Goal: Task Accomplishment & Management: Manage account settings

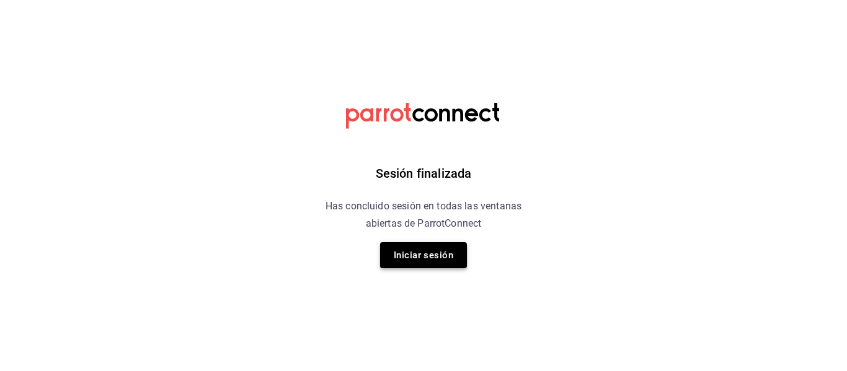
click at [410, 249] on button "Iniciar sesión" at bounding box center [423, 255] width 87 height 26
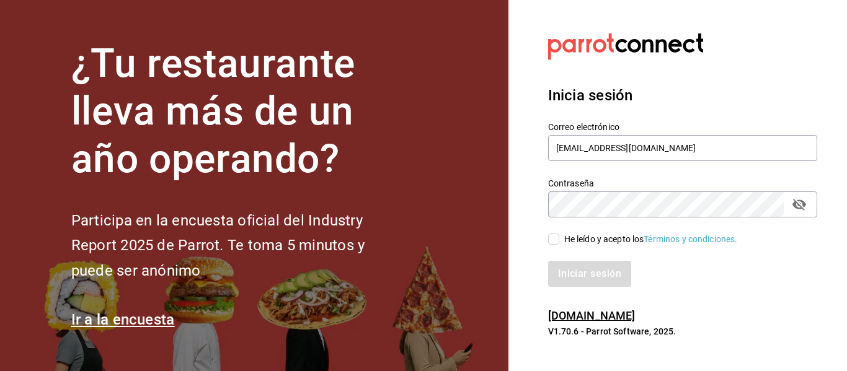
click at [554, 237] on input "He leído y acepto los Términos y condiciones." at bounding box center [553, 239] width 11 height 11
checkbox input "true"
click at [562, 278] on button "Iniciar sesión" at bounding box center [590, 274] width 84 height 26
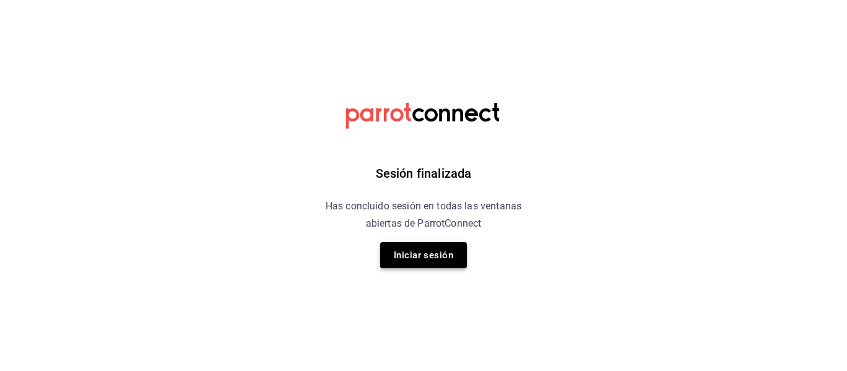
click at [434, 257] on button "Iniciar sesión" at bounding box center [423, 255] width 87 height 26
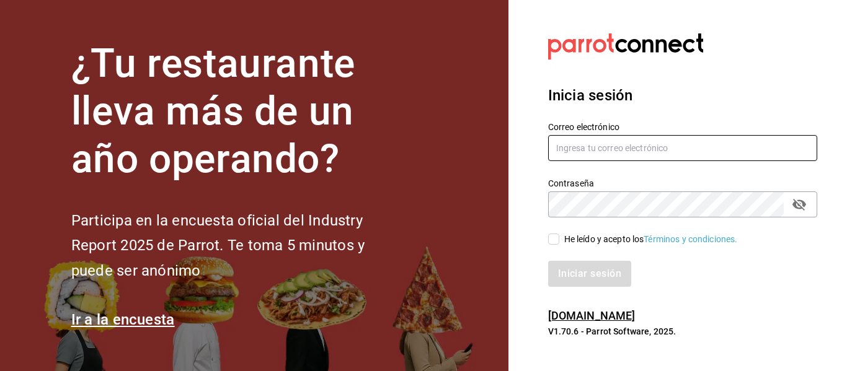
type input "[EMAIL_ADDRESS][DOMAIN_NAME]"
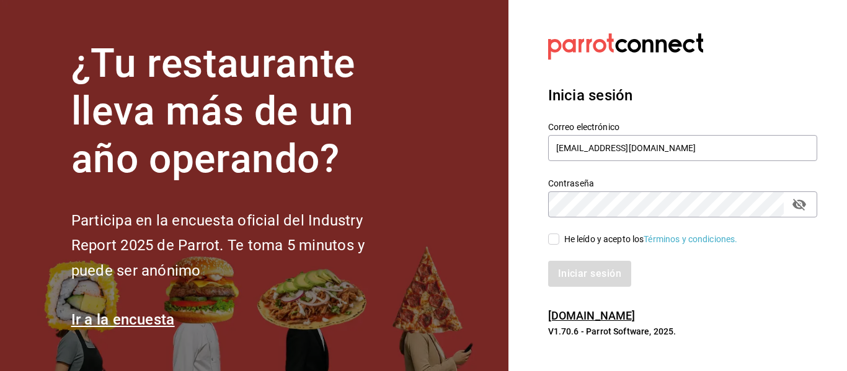
click at [552, 242] on input "He leído y acepto los Términos y condiciones." at bounding box center [553, 239] width 11 height 11
checkbox input "true"
click at [563, 276] on button "Iniciar sesión" at bounding box center [590, 274] width 84 height 26
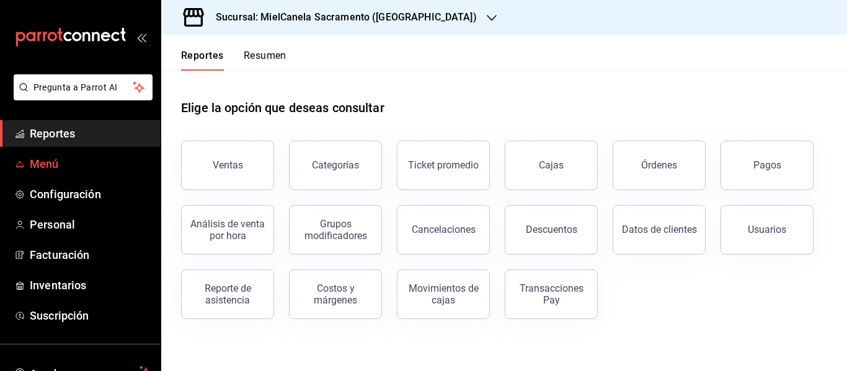
click at [62, 162] on span "Menú" at bounding box center [90, 164] width 121 height 17
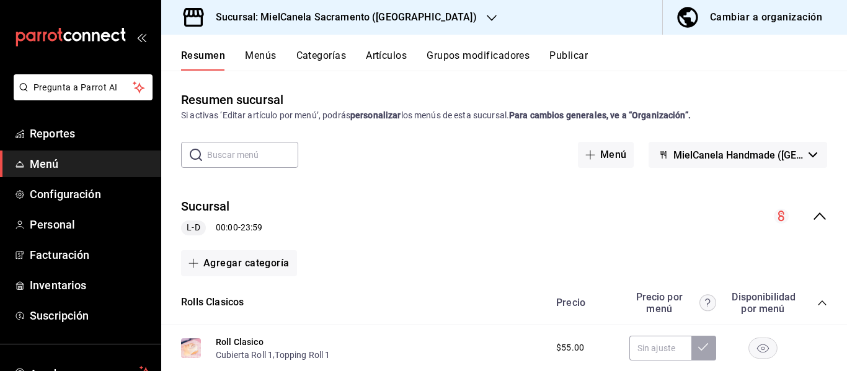
click at [743, 15] on div "Cambiar a organización" at bounding box center [766, 17] width 112 height 17
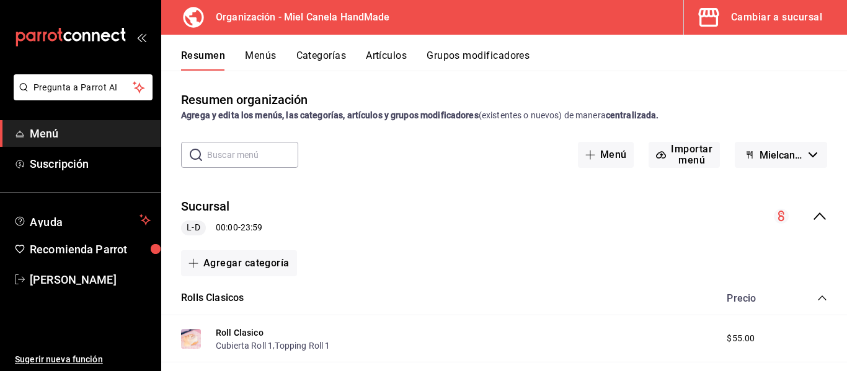
click at [373, 58] on button "Artículos" at bounding box center [386, 60] width 41 height 21
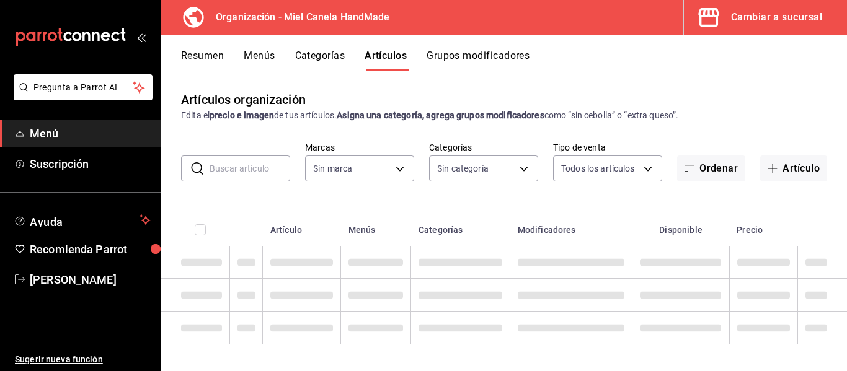
type input "d6f02b32-efed-475a-8e4d-f606cba425f6"
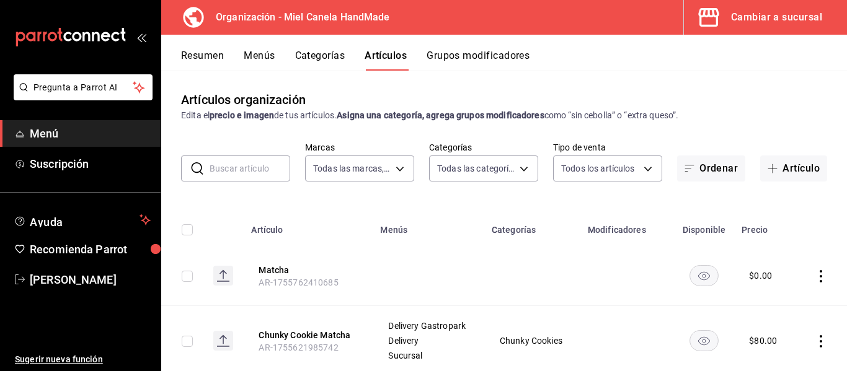
type input "6c8025d5-90d0-463f-90d3-5613e3a84495,436158e0-be8d-489e-bce9-5f366ef01139,823af…"
click at [787, 166] on button "Artículo" at bounding box center [793, 169] width 67 height 26
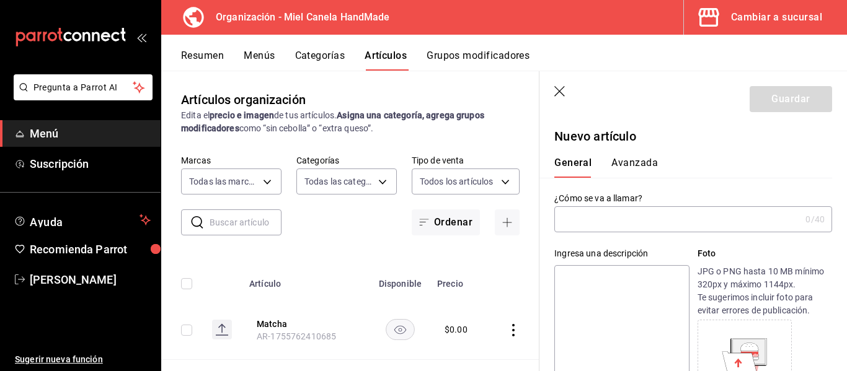
type input "r"
type input "Roll Cup Clasico"
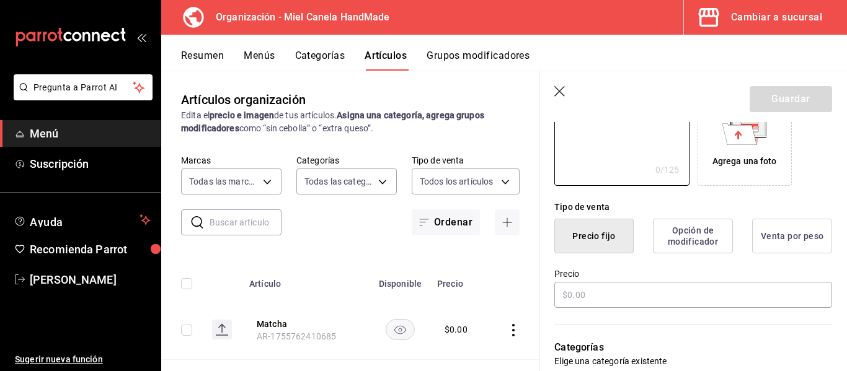
scroll to position [252, 0]
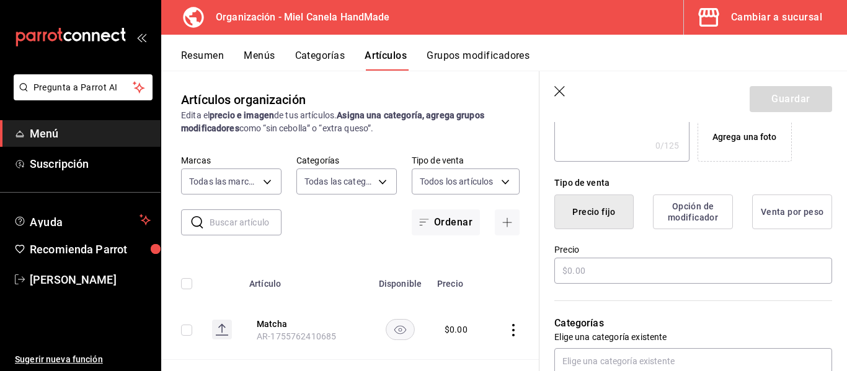
click at [693, 257] on div "Precio" at bounding box center [693, 265] width 278 height 42
click at [684, 262] on input "text" at bounding box center [693, 271] width 278 height 26
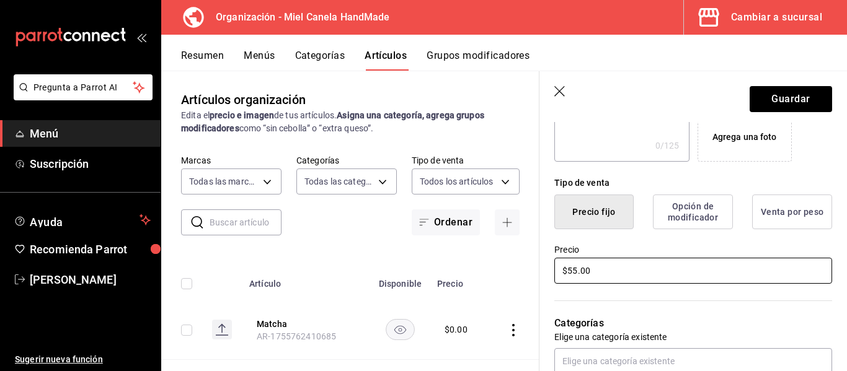
type input "$55.00"
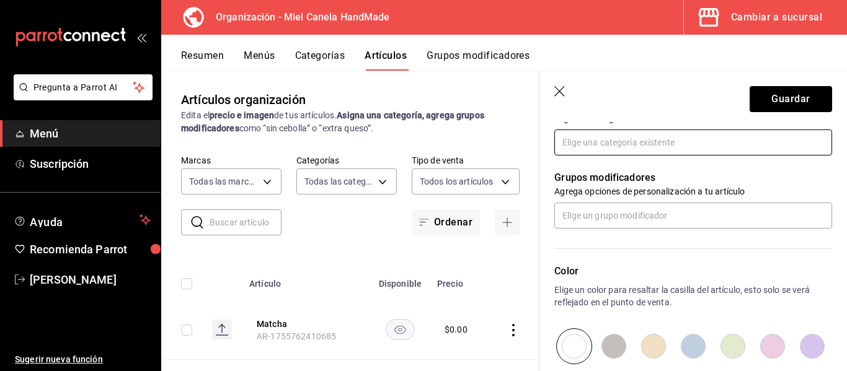
scroll to position [473, 0]
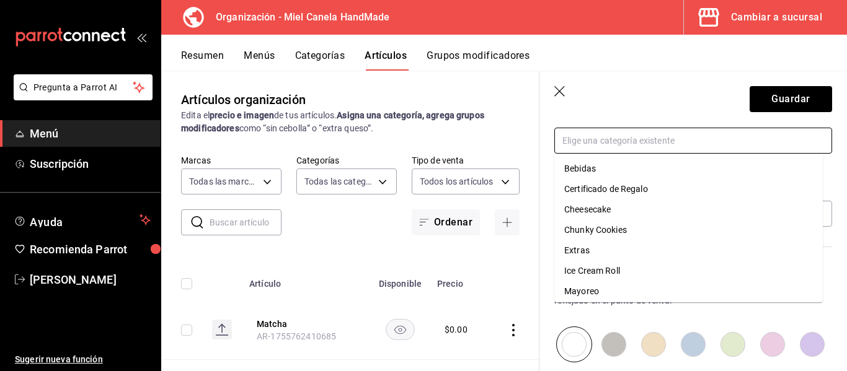
click at [614, 151] on input "text" at bounding box center [693, 141] width 278 height 26
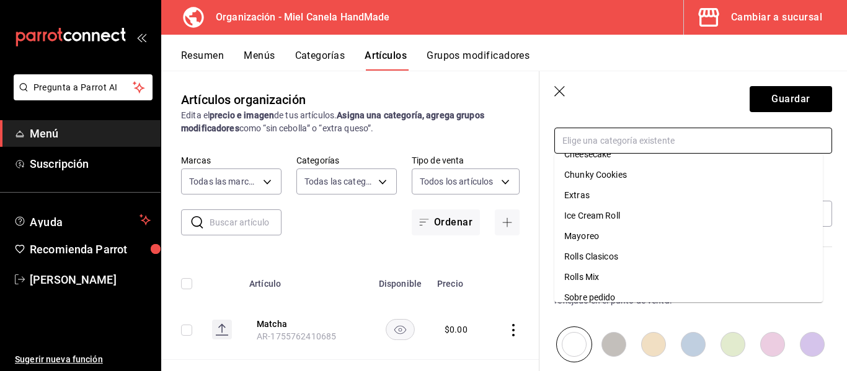
scroll to position [64, 0]
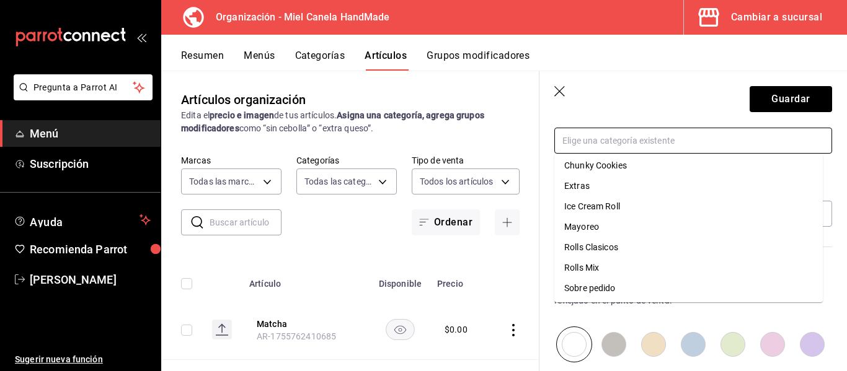
click at [665, 252] on li "Rolls Clasicos" at bounding box center [688, 247] width 268 height 20
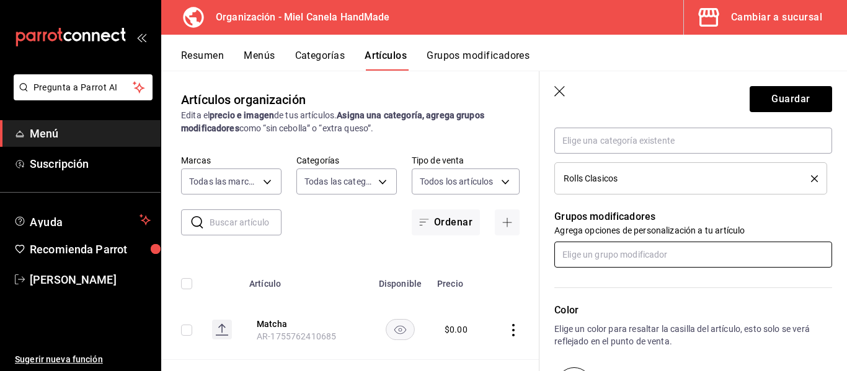
click at [665, 252] on input "text" at bounding box center [693, 255] width 278 height 26
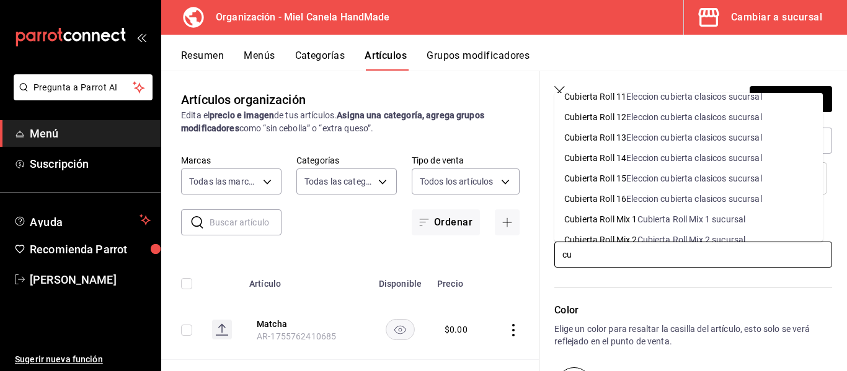
scroll to position [0, 0]
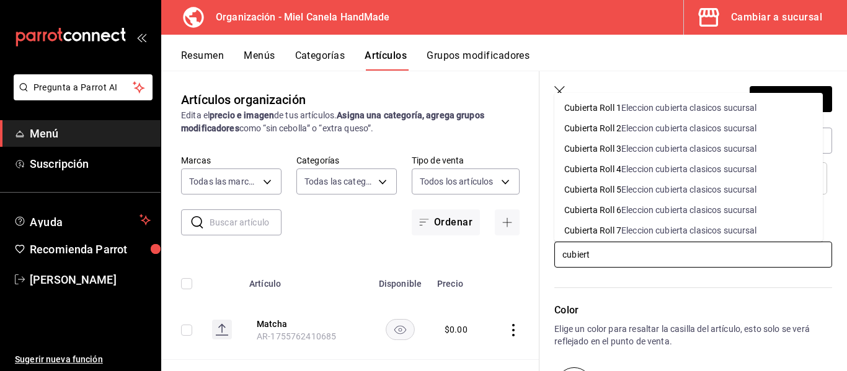
type input "cubierta"
click at [730, 109] on div "Eleccion cubierta clasicos sucursal" at bounding box center [689, 108] width 136 height 13
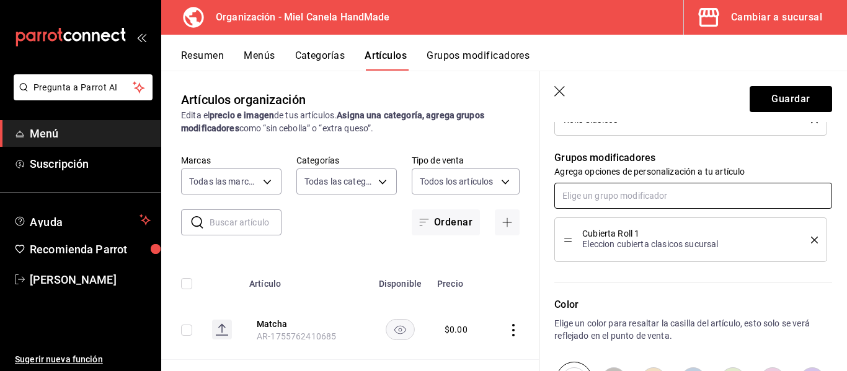
scroll to position [537, 0]
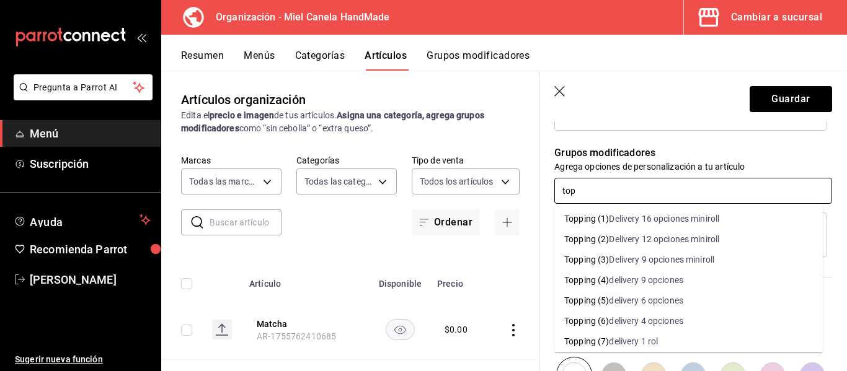
type input "topp"
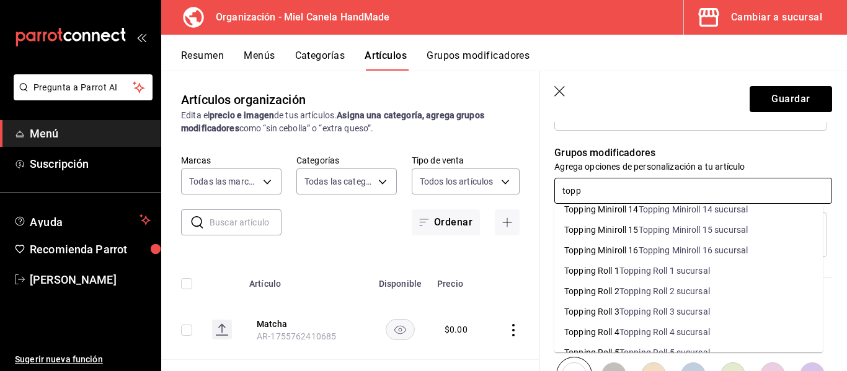
scroll to position [425, 0]
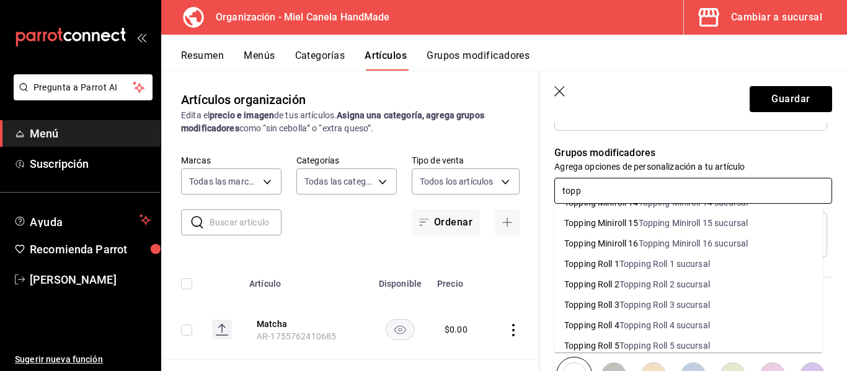
click at [679, 268] on div "Topping Roll 1 sucursal" at bounding box center [664, 264] width 91 height 13
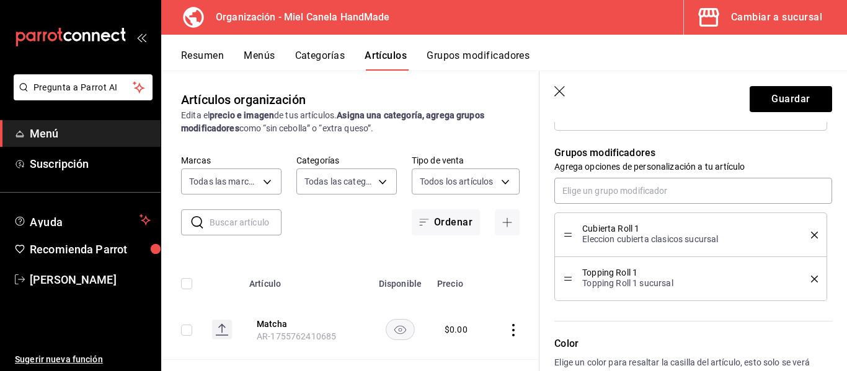
click at [679, 268] on span "Topping Roll 1" at bounding box center [687, 272] width 210 height 9
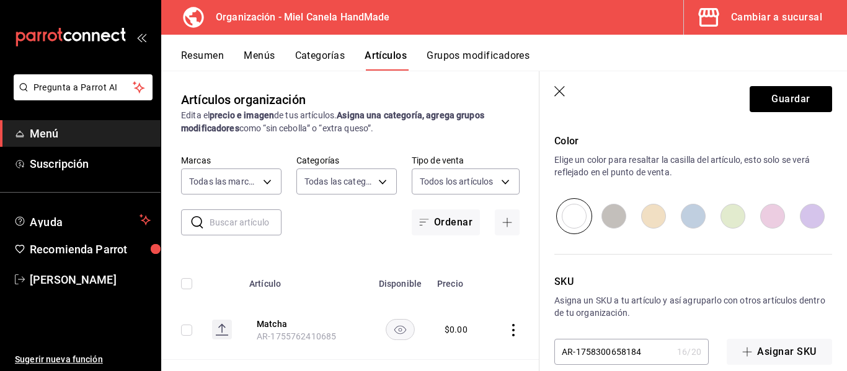
scroll to position [758, 0]
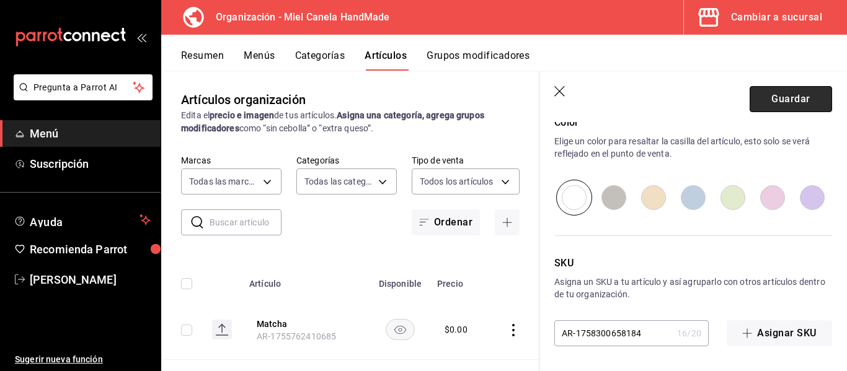
click at [776, 89] on button "Guardar" at bounding box center [791, 99] width 82 height 26
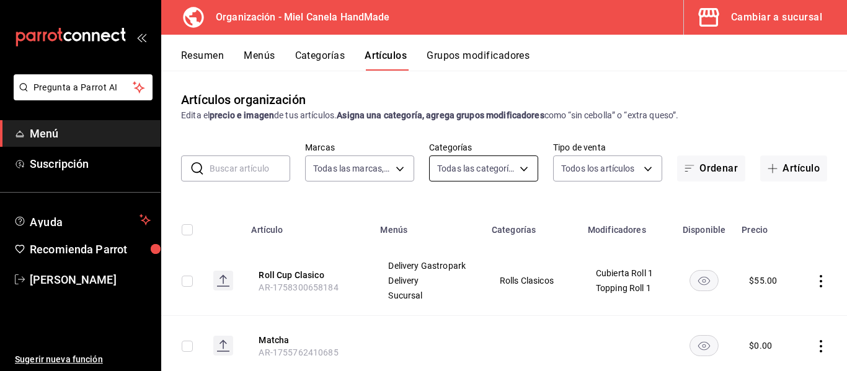
click at [465, 177] on body "Pregunta a Parrot AI Menú Suscripción Ayuda Recomienda Parrot Efraín Rodríguez …" at bounding box center [423, 185] width 847 height 371
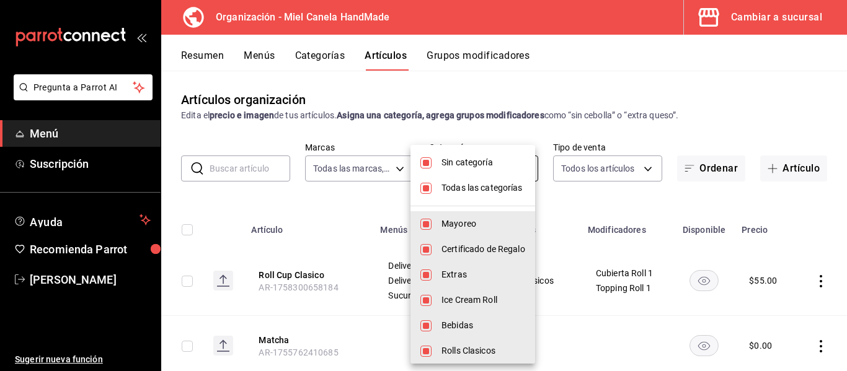
click at [465, 177] on ul "Sin categoría Todas las categorías Mayoreo Certificado de Regalo Extras Ice Cre…" at bounding box center [472, 307] width 125 height 325
click at [471, 162] on span "Sin categoría" at bounding box center [483, 162] width 84 height 13
checkbox input "false"
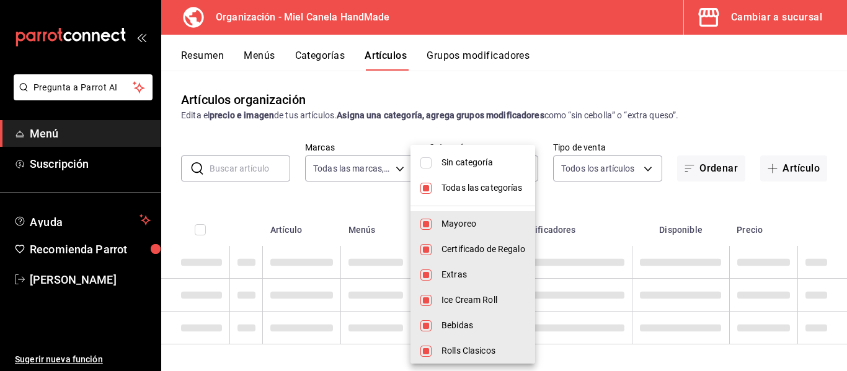
click at [468, 180] on li "Todas las categorías" at bounding box center [472, 187] width 125 height 25
checkbox input "false"
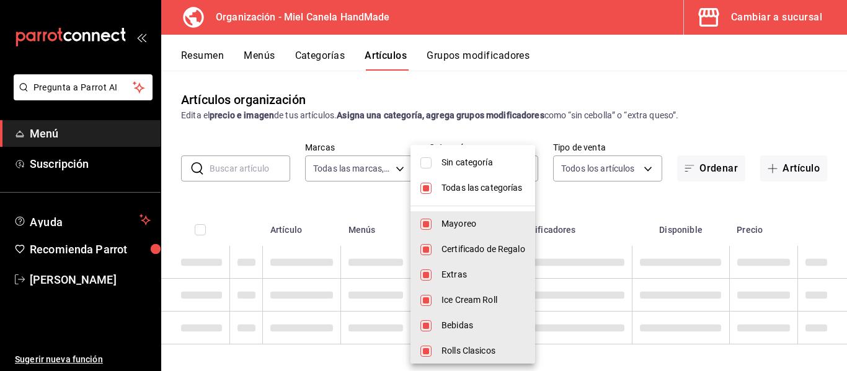
checkbox input "false"
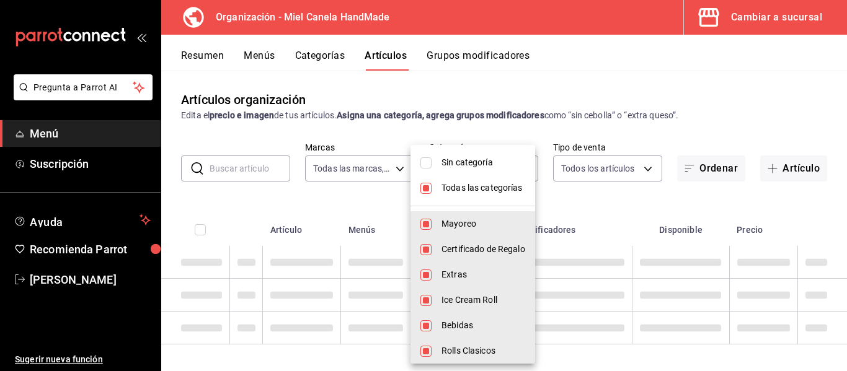
checkbox input "false"
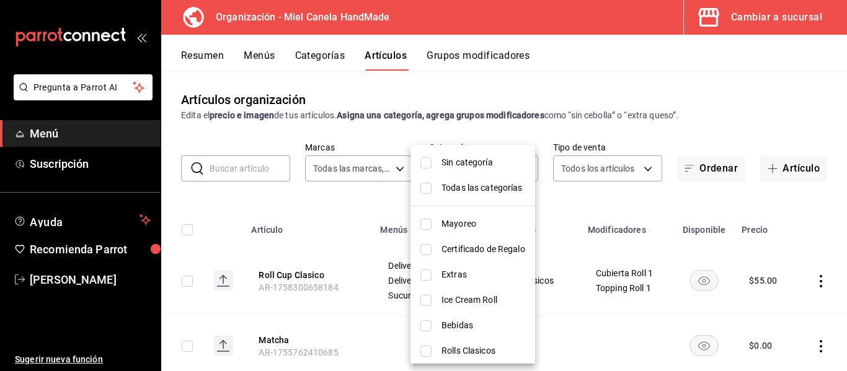
click at [461, 351] on span "Rolls Clasicos" at bounding box center [483, 351] width 84 height 13
type input "c17e1504-eeeb-438f-9d29-32c153607121"
checkbox input "true"
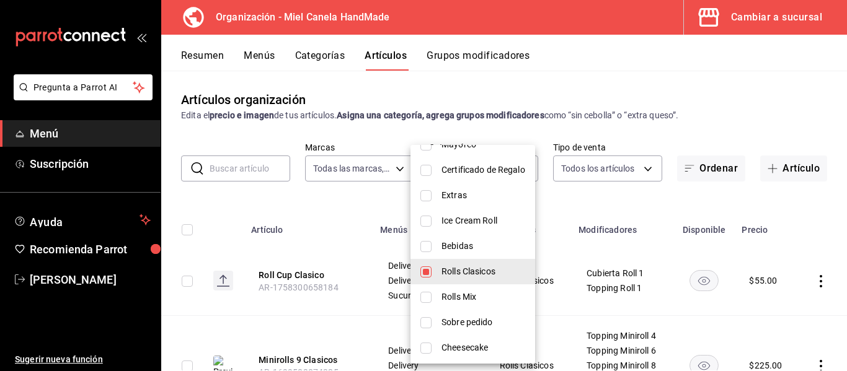
scroll to position [84, 0]
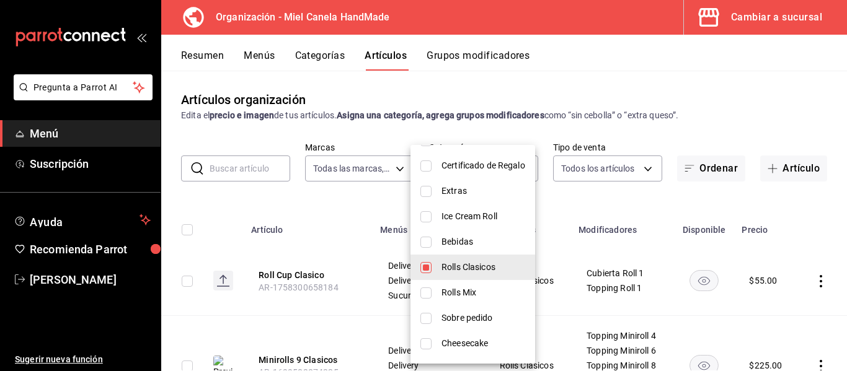
click at [499, 294] on span "Rolls Mix" at bounding box center [483, 292] width 84 height 13
type input "c17e1504-eeeb-438f-9d29-32c153607121,ab8460d6-8222-4675-a8e6-8e8a7e7c2359"
checkbox input "true"
click at [719, 97] on div at bounding box center [423, 185] width 847 height 371
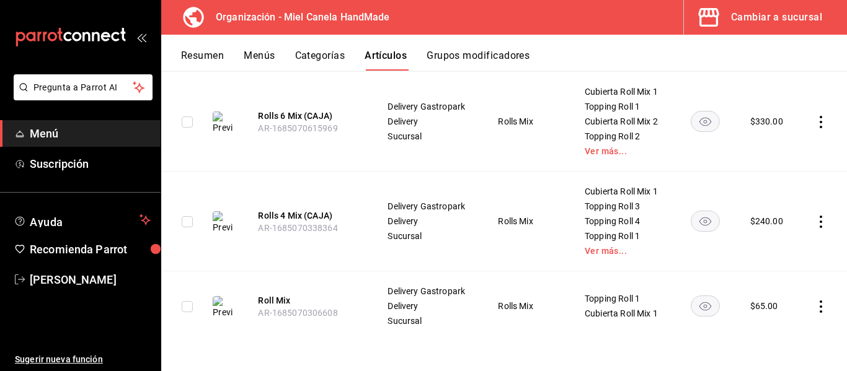
scroll to position [1417, 0]
click at [815, 303] on icon "actions" at bounding box center [821, 307] width 12 height 12
click at [788, 312] on span "Duplicar" at bounding box center [774, 313] width 32 height 13
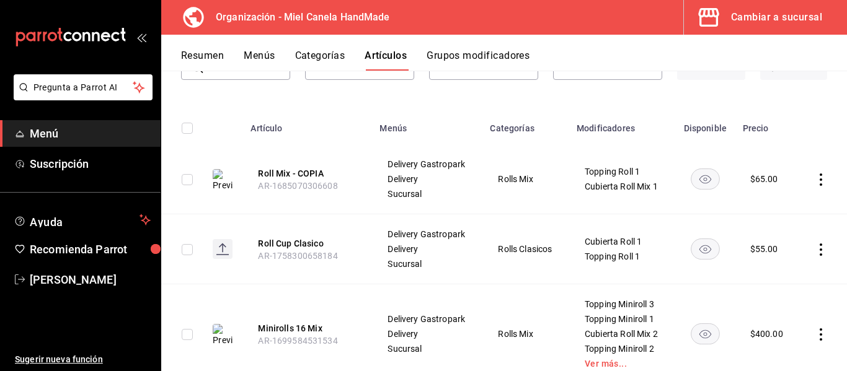
scroll to position [0, 0]
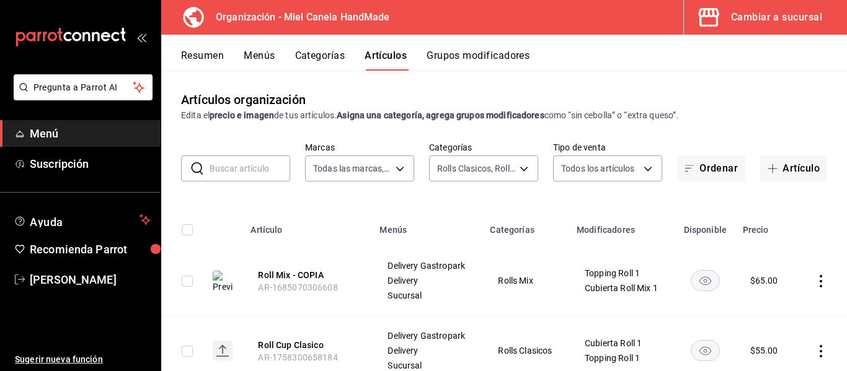
click at [815, 282] on icon "actions" at bounding box center [821, 281] width 12 height 12
click at [785, 290] on span "Editar" at bounding box center [774, 287] width 32 height 13
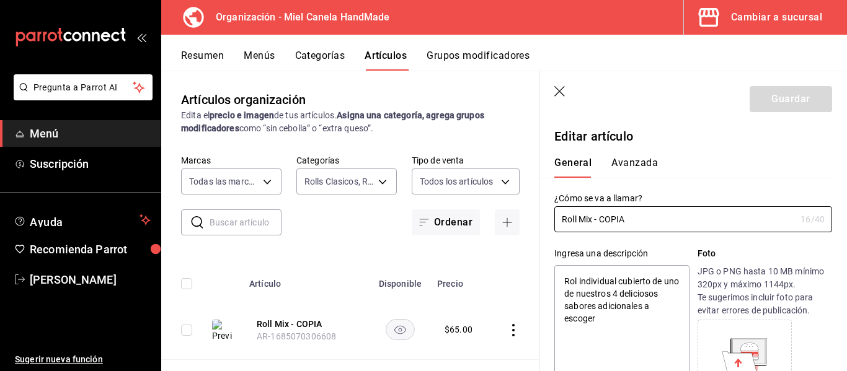
type textarea "x"
type input "$65.00"
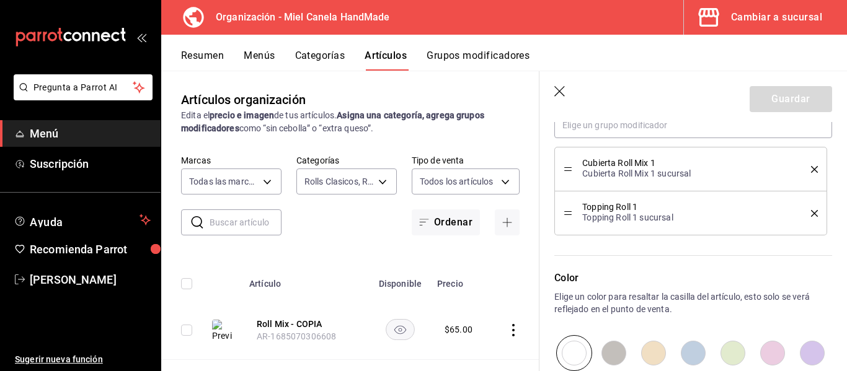
scroll to position [758, 0]
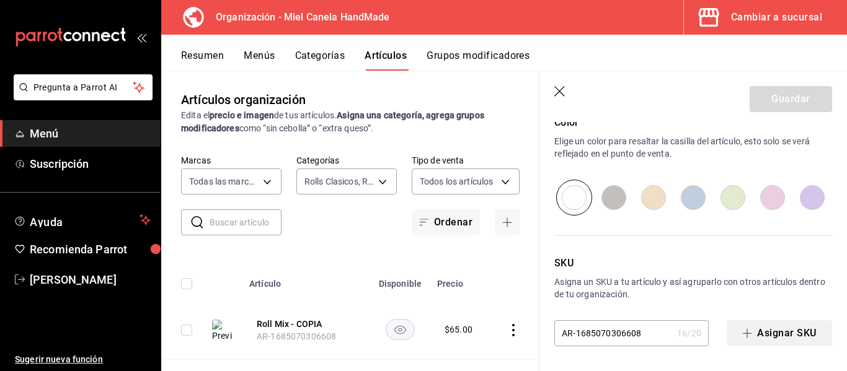
click at [779, 330] on button "Asignar SKU" at bounding box center [779, 334] width 105 height 26
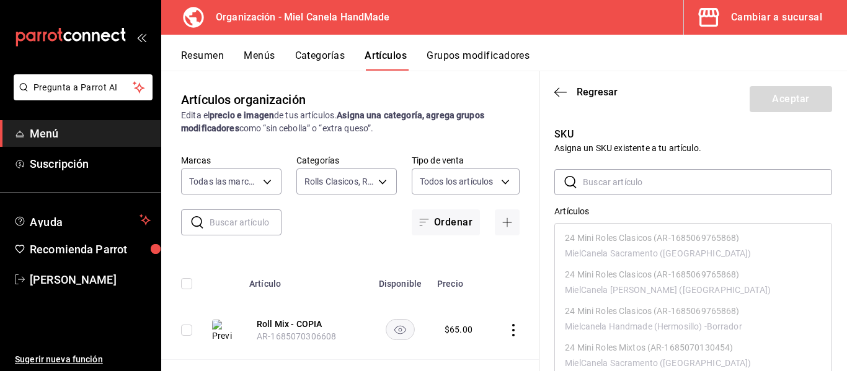
click at [562, 84] on header "Regresar Aceptar" at bounding box center [693, 96] width 308 height 51
click at [562, 89] on icon "button" at bounding box center [560, 92] width 12 height 11
type textarea "x"
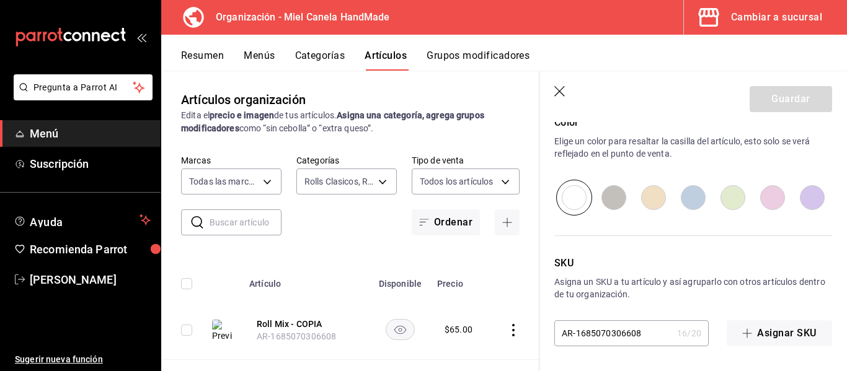
click at [562, 89] on icon "button" at bounding box center [559, 91] width 11 height 11
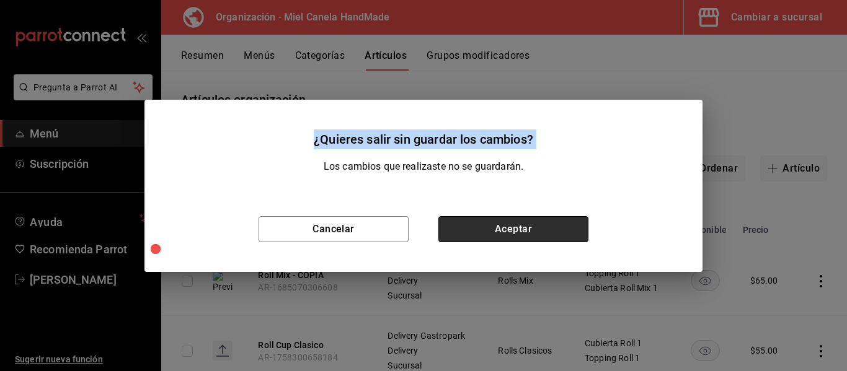
click at [528, 225] on button "Aceptar" at bounding box center [513, 229] width 150 height 26
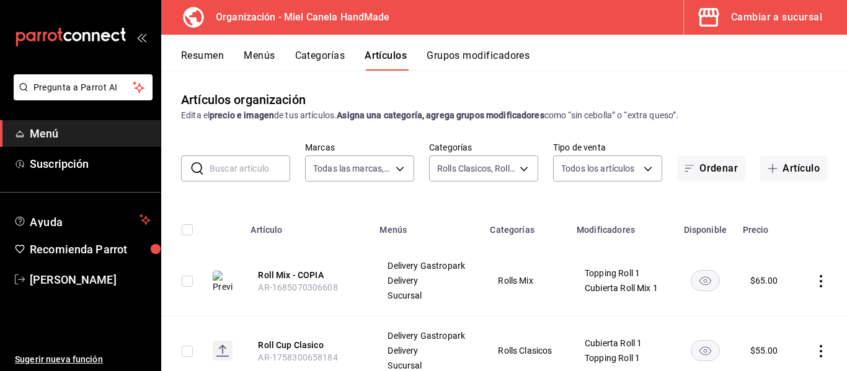
click at [815, 282] on icon "actions" at bounding box center [821, 281] width 12 height 12
click at [749, 337] on div at bounding box center [747, 339] width 22 height 12
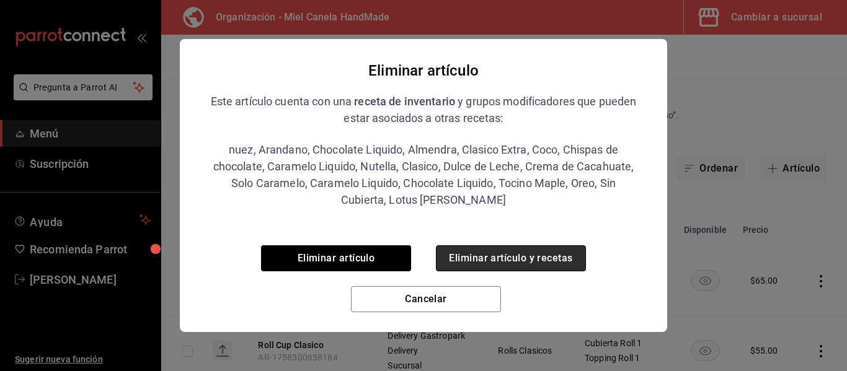
click at [467, 258] on button "Eliminar artículo y recetas" at bounding box center [511, 259] width 150 height 26
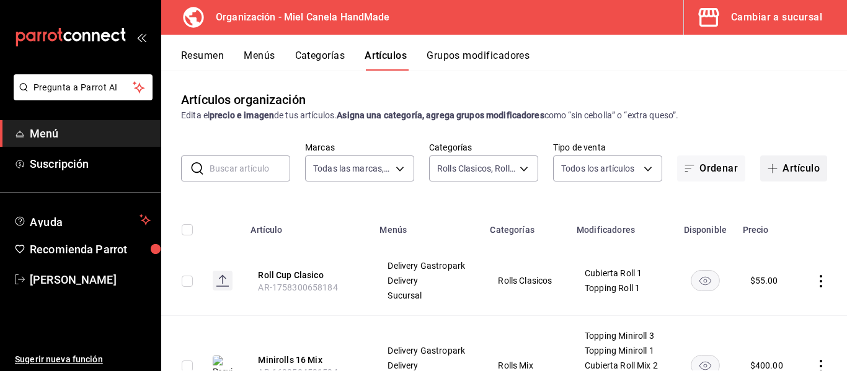
click at [791, 175] on button "Artículo" at bounding box center [793, 169] width 67 height 26
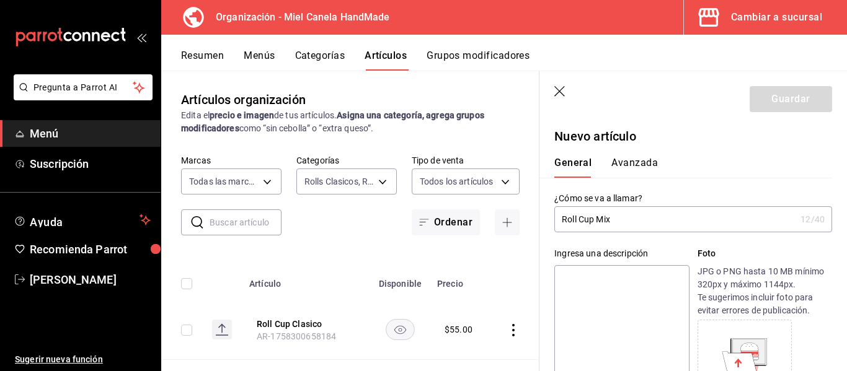
type input "Roll Cup Mix"
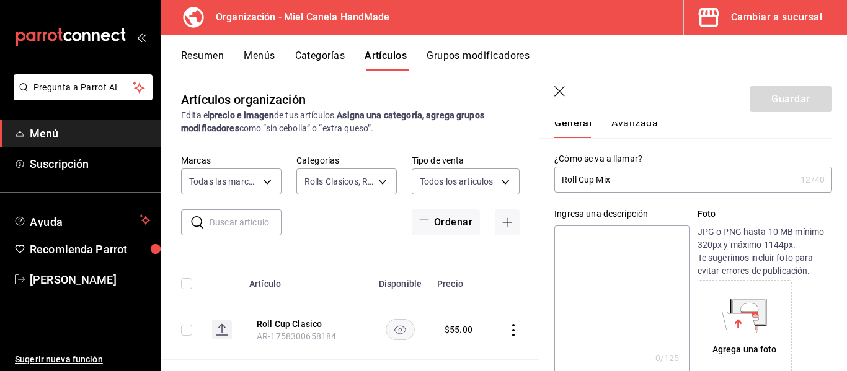
scroll to position [243, 0]
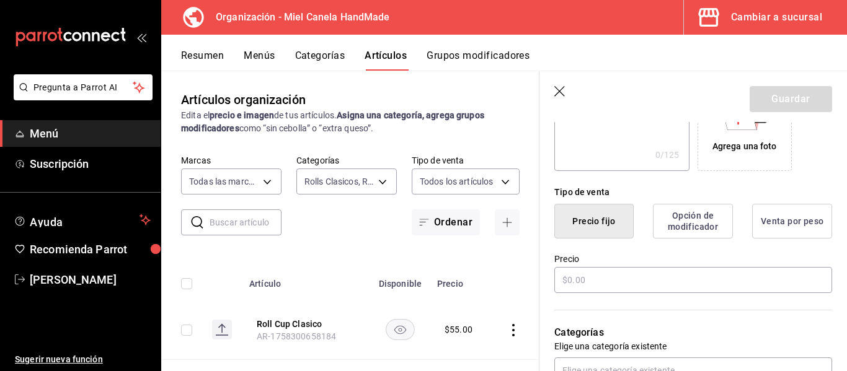
type button "1"
type button "0"
type button "2"
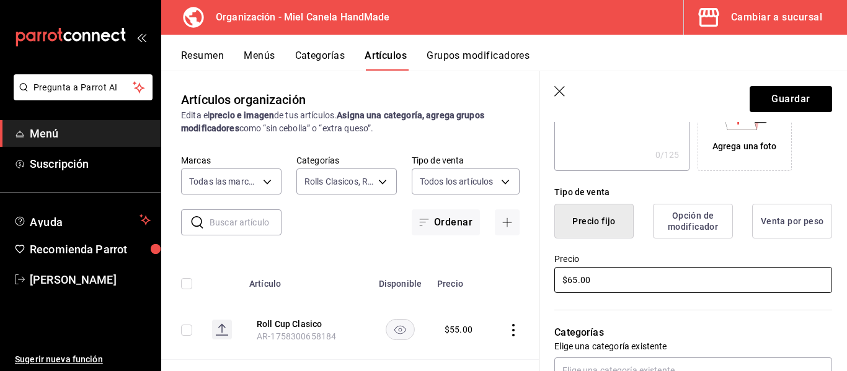
type input "$65.00"
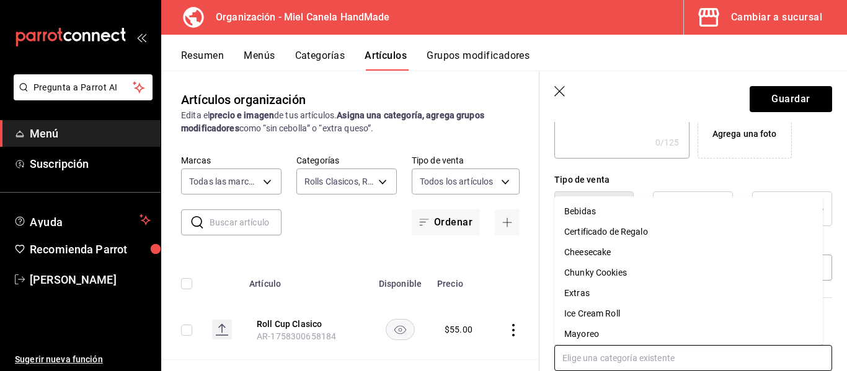
click at [660, 351] on input "text" at bounding box center [693, 358] width 278 height 26
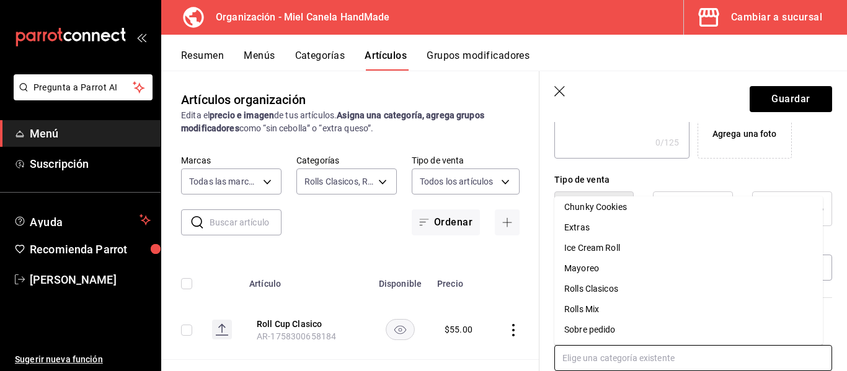
click at [638, 312] on li "Rolls Mix" at bounding box center [688, 309] width 268 height 20
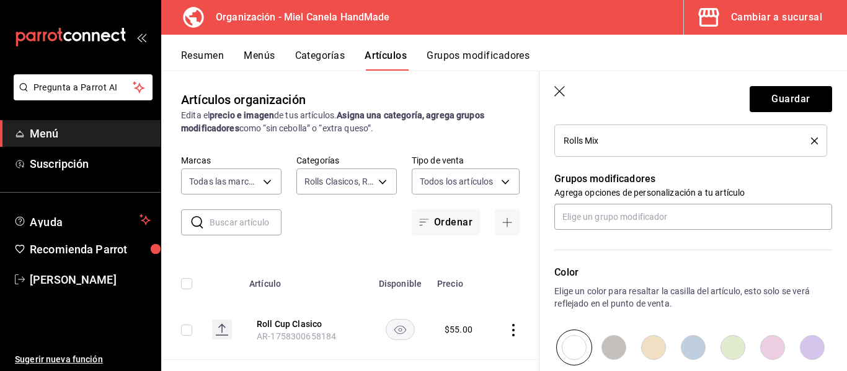
scroll to position [517, 0]
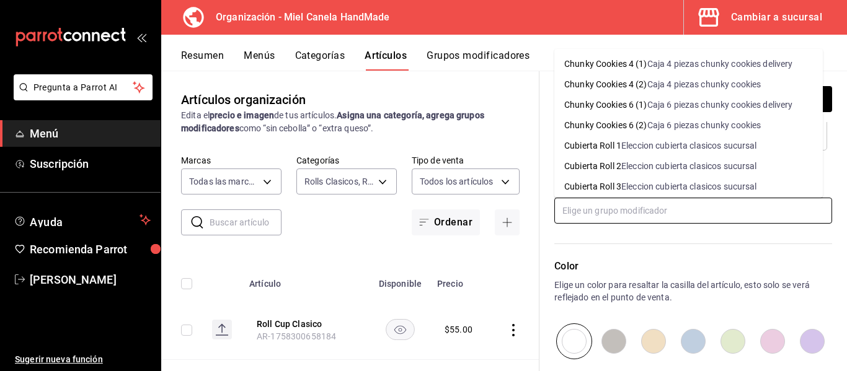
click at [706, 211] on input "text" at bounding box center [693, 211] width 278 height 26
type input "cubierta roll"
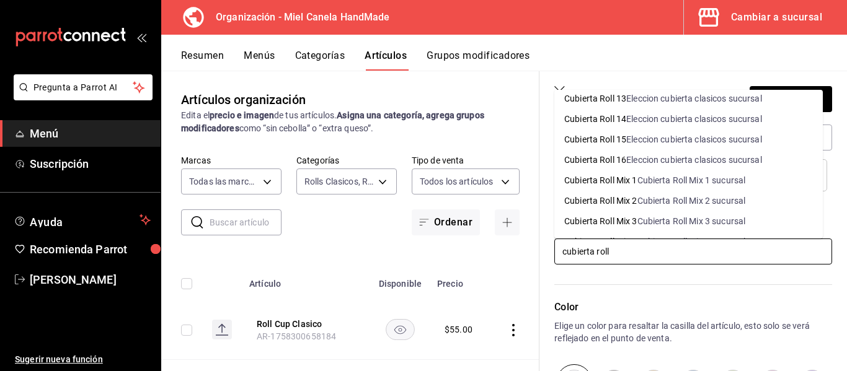
scroll to position [255, 0]
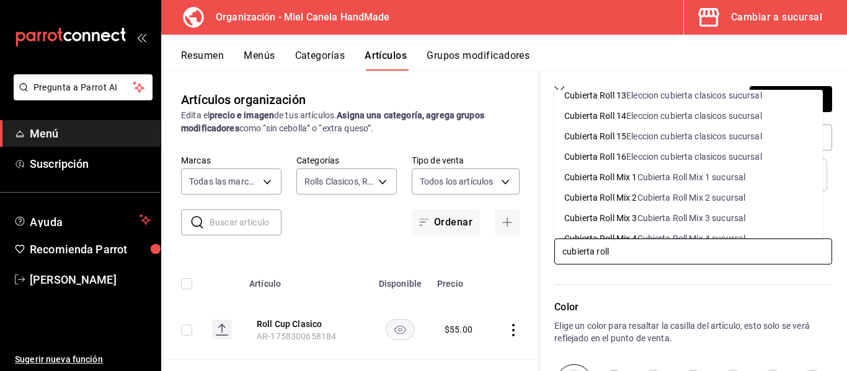
click at [636, 179] on div "Cubierta Roll Mix 1" at bounding box center [600, 177] width 73 height 13
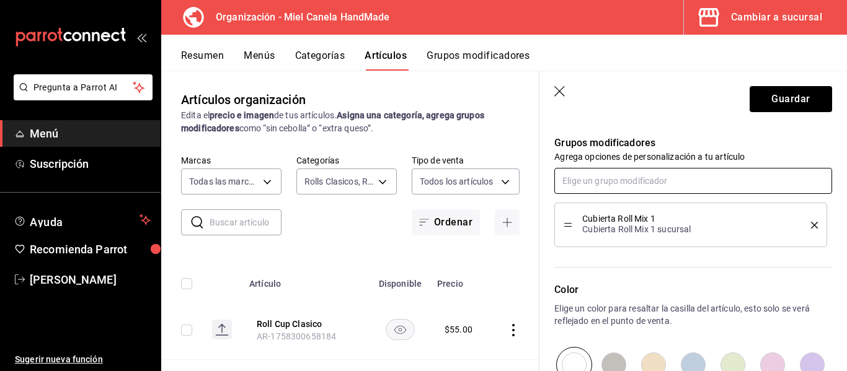
scroll to position [542, 0]
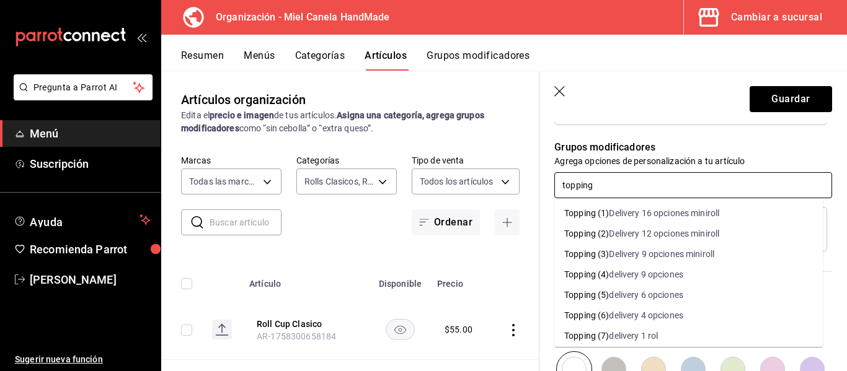
type input "topping"
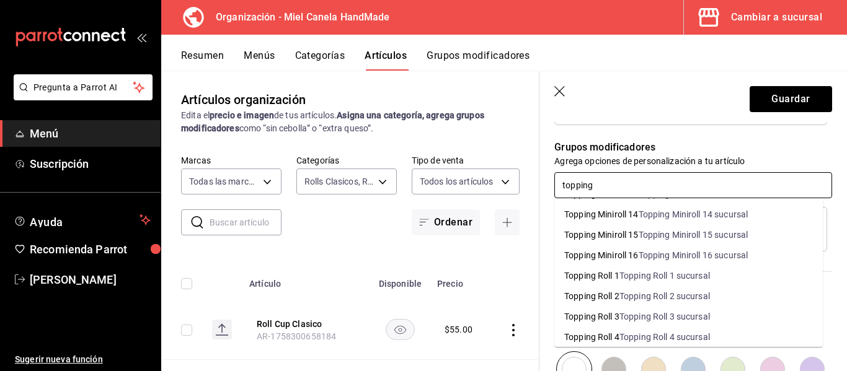
scroll to position [415, 0]
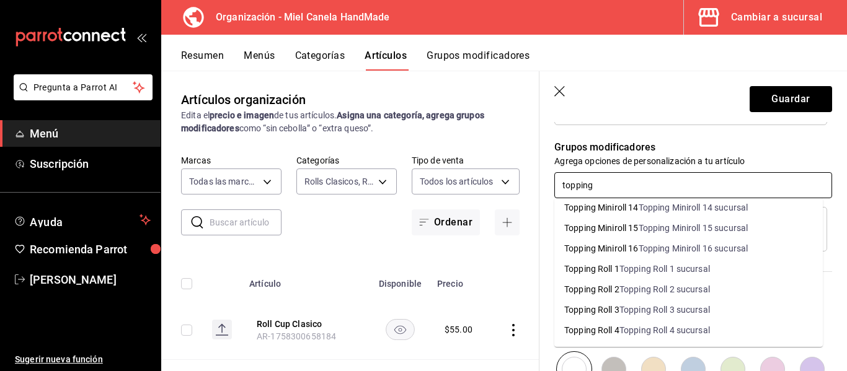
click at [708, 273] on div "Topping Roll 1 sucursal" at bounding box center [664, 269] width 91 height 13
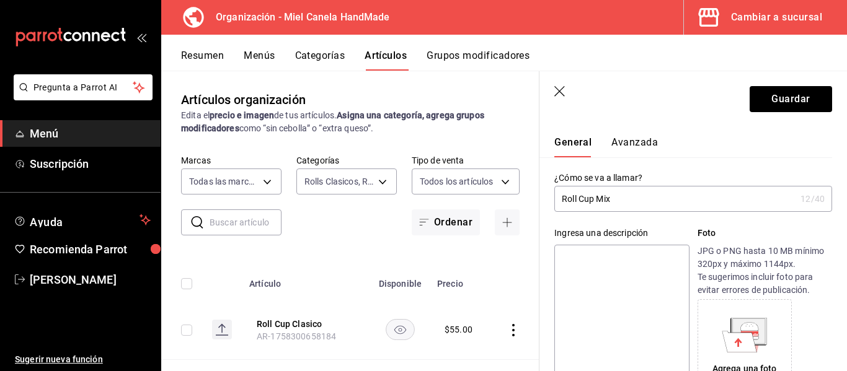
scroll to position [8, 0]
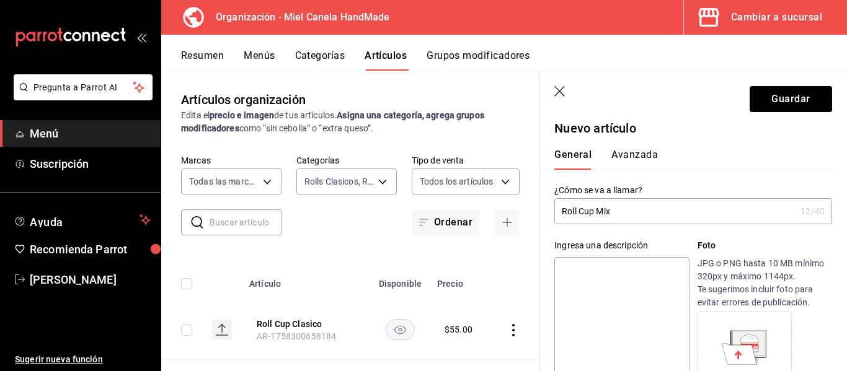
click at [634, 153] on button "Avanzada" at bounding box center [634, 159] width 46 height 21
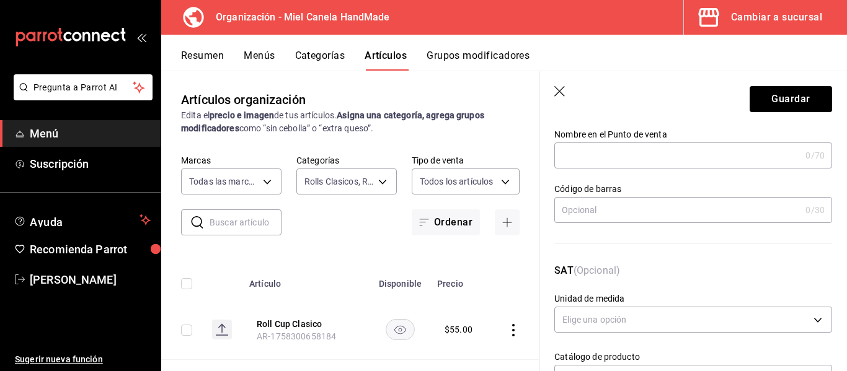
scroll to position [68, 0]
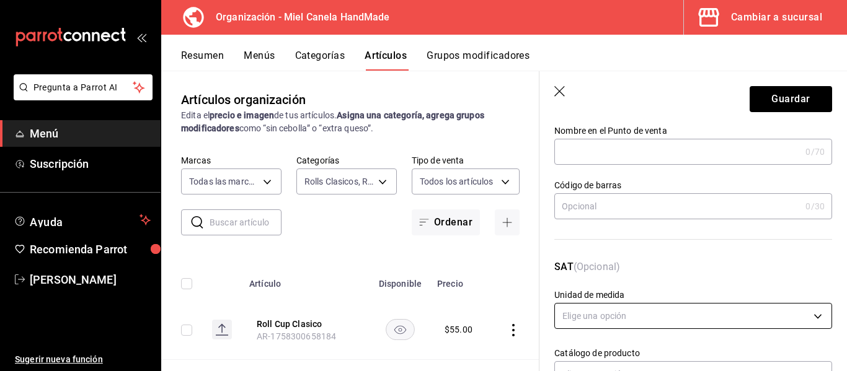
click at [683, 312] on body "Pregunta a Parrot AI Menú Suscripción Ayuda Recomienda Parrot Efraín Rodríguez …" at bounding box center [423, 185] width 847 height 371
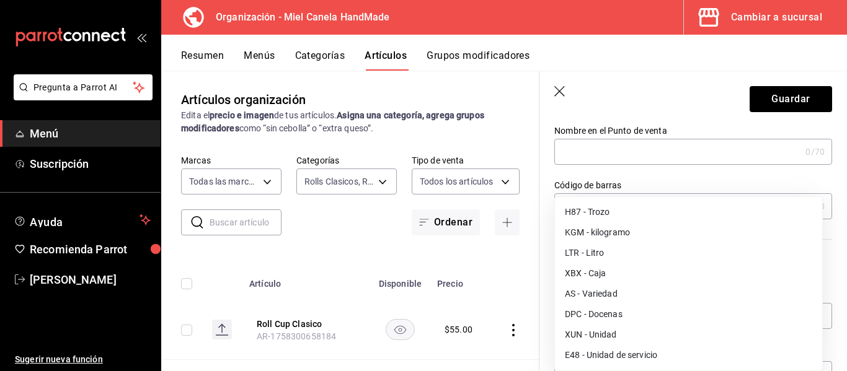
click at [664, 337] on li "XUN - Unidad" at bounding box center [688, 335] width 267 height 20
type input "XUN"
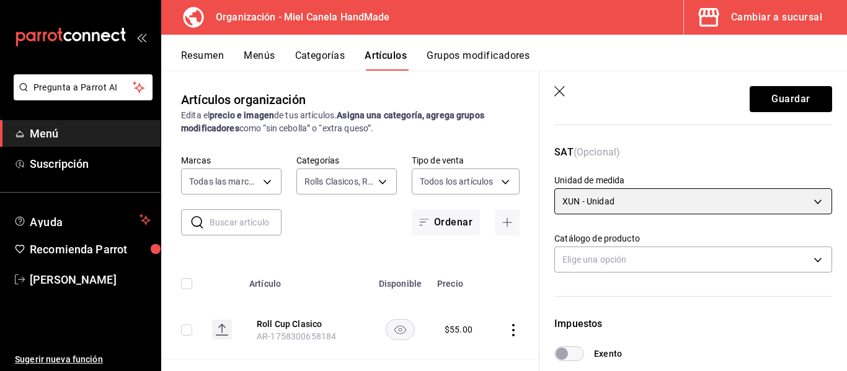
scroll to position [224, 0]
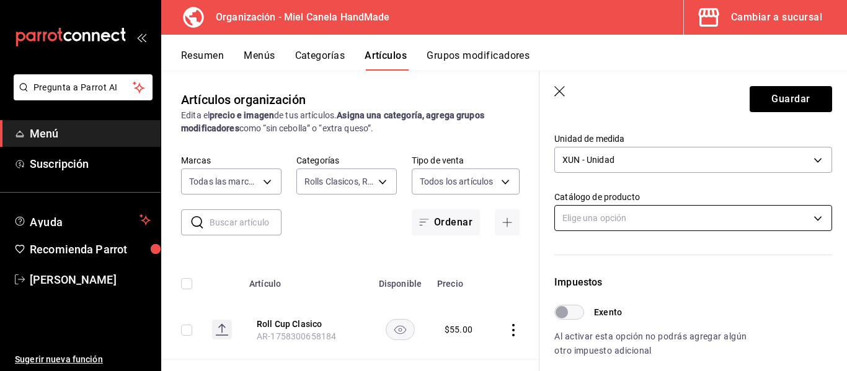
click at [657, 219] on body "Pregunta a Parrot AI Menú Suscripción Ayuda Recomienda Parrot Efraín Rodríguez …" at bounding box center [423, 185] width 847 height 371
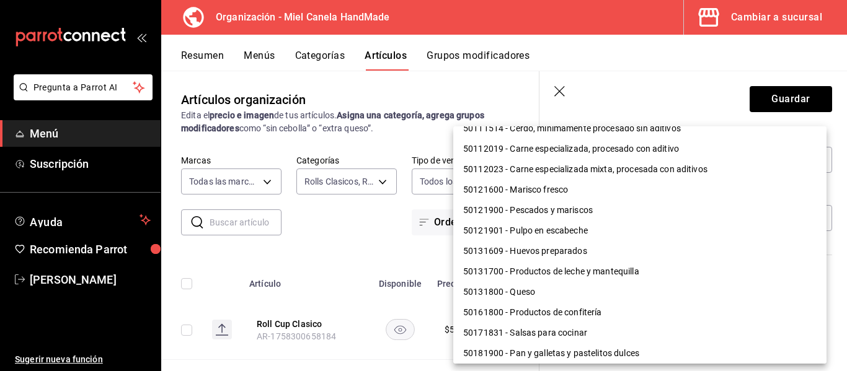
scroll to position [95, 0]
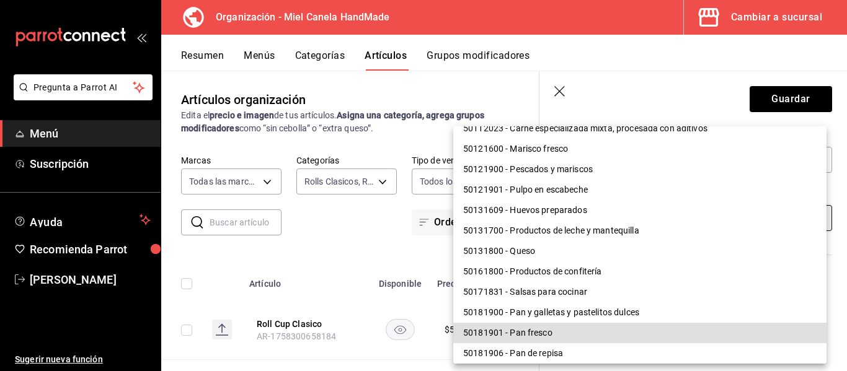
type input "50181901"
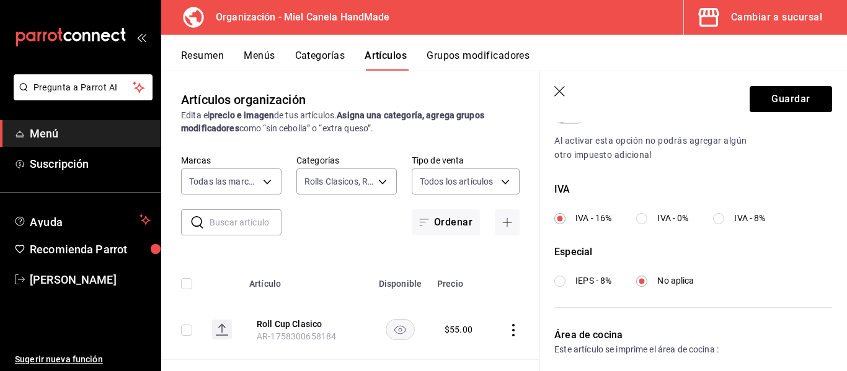
scroll to position [425, 0]
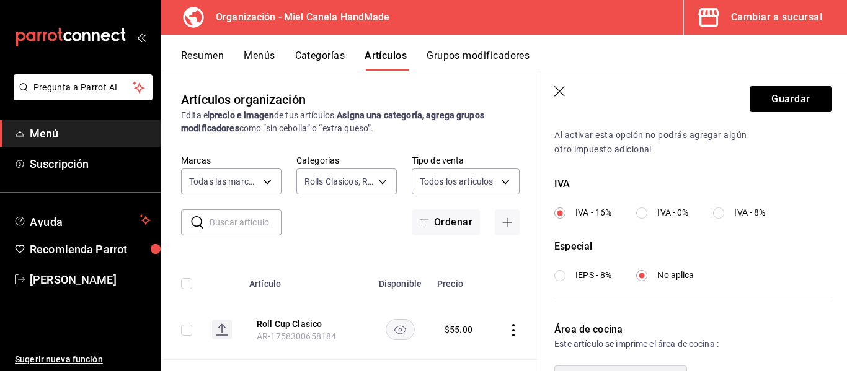
click at [671, 215] on span "IVA - 0%" at bounding box center [672, 212] width 31 height 13
click at [647, 215] on input "IVA - 0%" at bounding box center [641, 213] width 11 height 11
radio input "true"
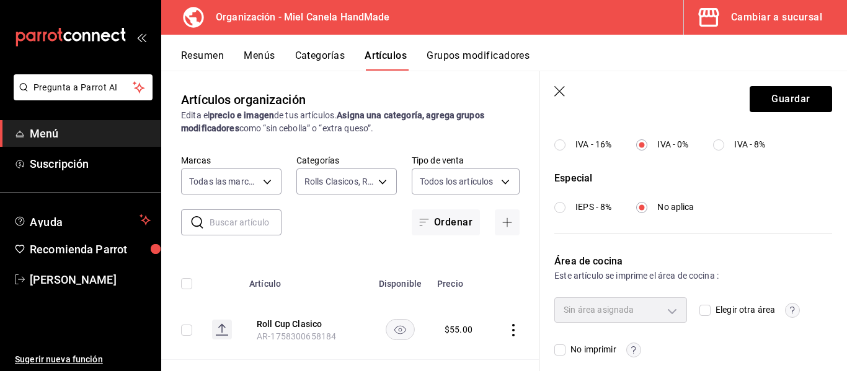
scroll to position [505, 0]
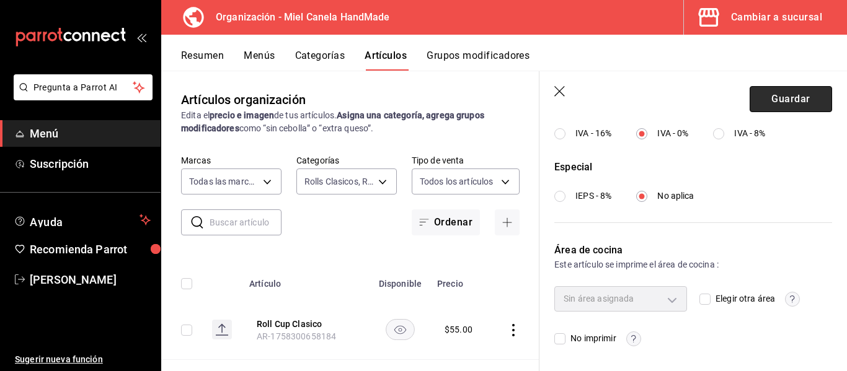
click at [780, 99] on button "Guardar" at bounding box center [791, 99] width 82 height 26
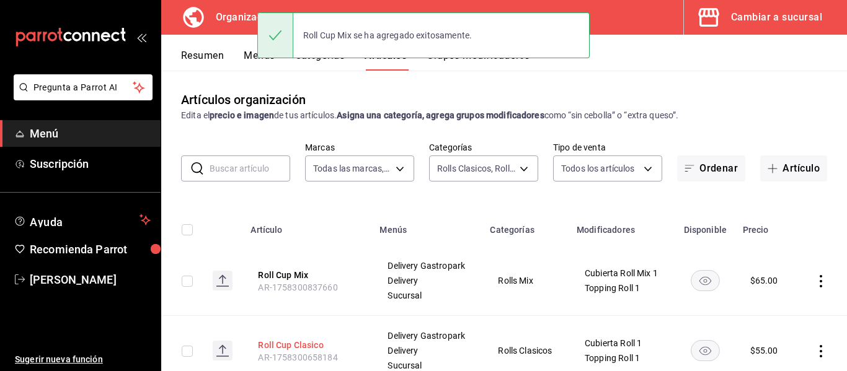
click at [298, 352] on button "Roll Cup Clasico" at bounding box center [307, 345] width 99 height 12
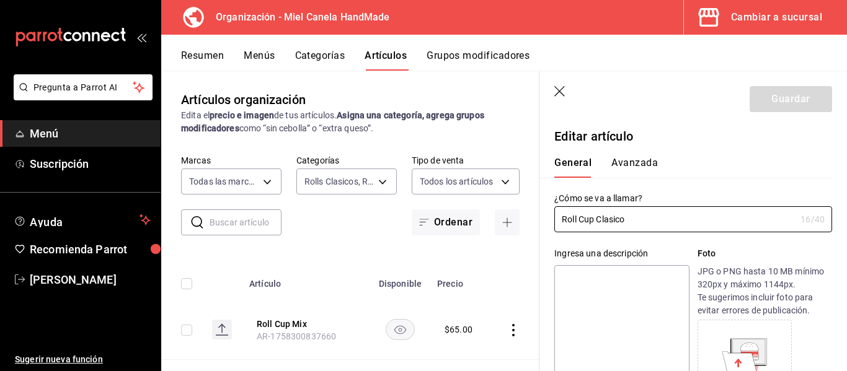
type input "$55.00"
type input "E48"
type input "90101500"
radio input "true"
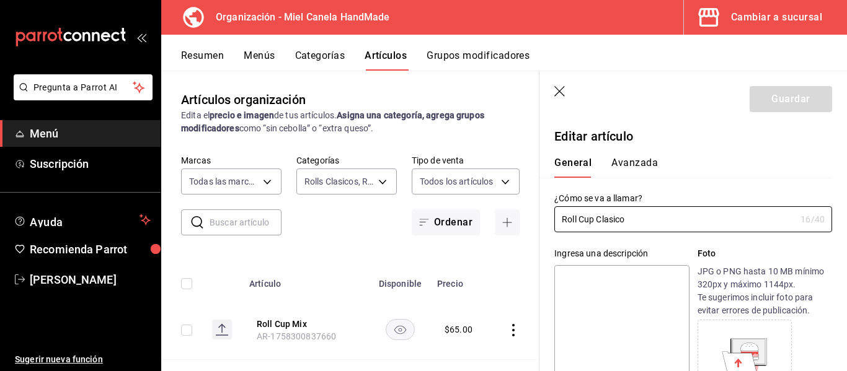
type input "e0342592-ddde-40cd-87fa-111ca1dab075"
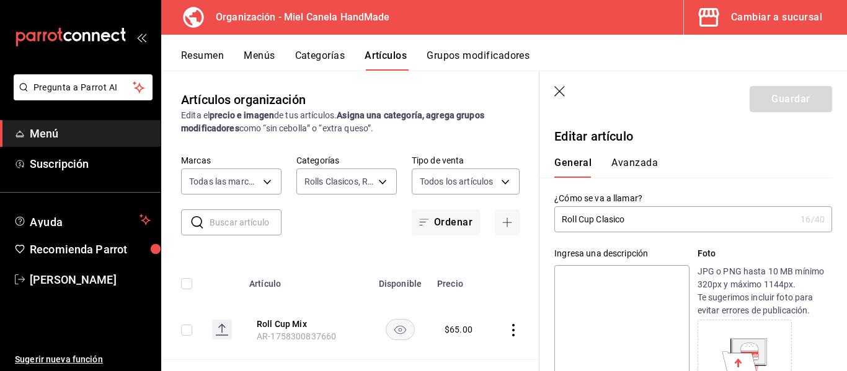
click at [616, 162] on button "Avanzada" at bounding box center [634, 167] width 46 height 21
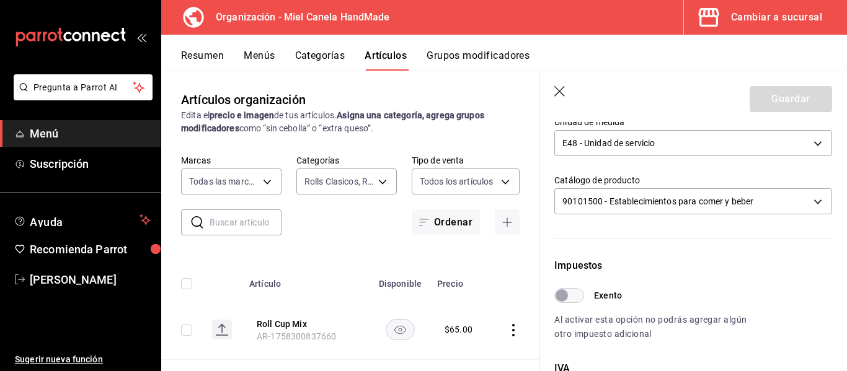
scroll to position [244, 0]
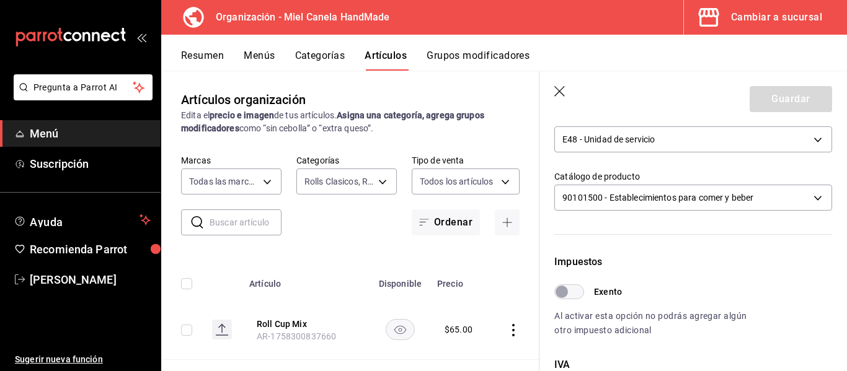
click at [678, 154] on div "E48 - Unidad de servicio E48" at bounding box center [693, 138] width 278 height 33
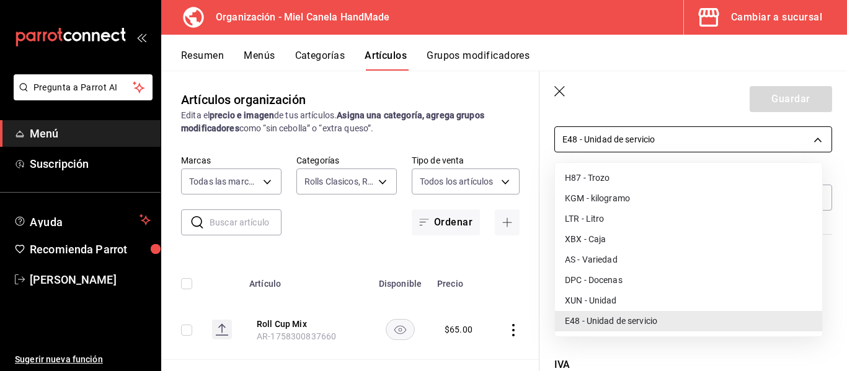
click at [668, 141] on body "Pregunta a Parrot AI Menú Suscripción Ayuda Recomienda Parrot Efraín Rodríguez …" at bounding box center [423, 185] width 847 height 371
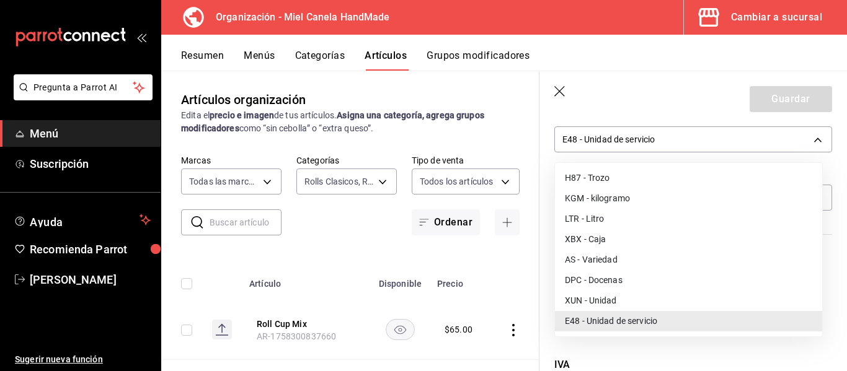
click at [609, 304] on li "XUN - Unidad" at bounding box center [688, 301] width 267 height 20
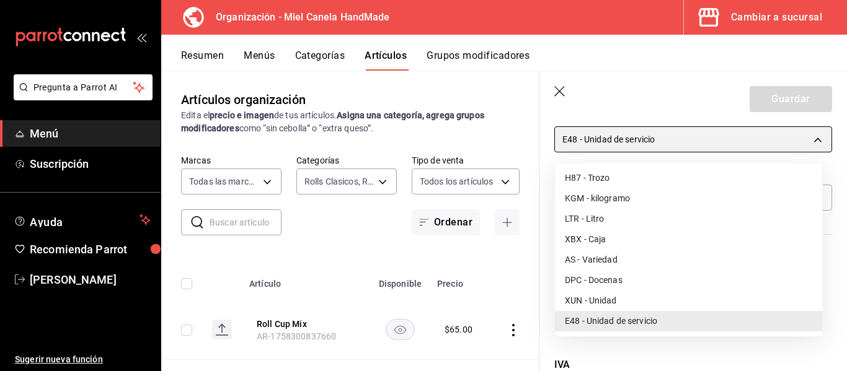
type input "XUN"
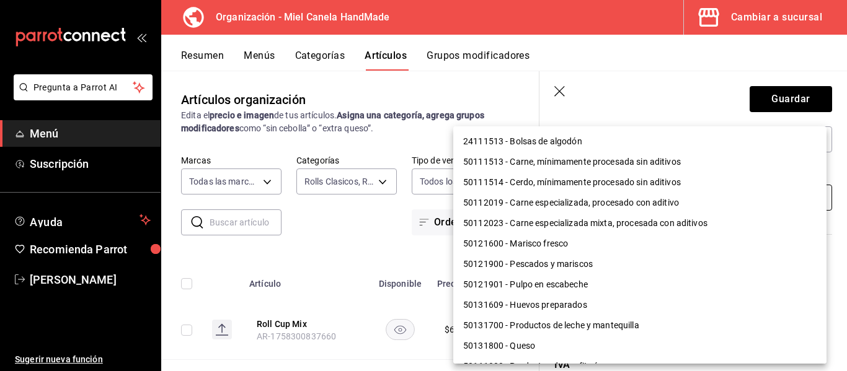
click at [629, 198] on body "Pregunta a Parrot AI Menú Suscripción Ayuda Recomienda Parrot Efraín Rodríguez …" at bounding box center [423, 185] width 847 height 371
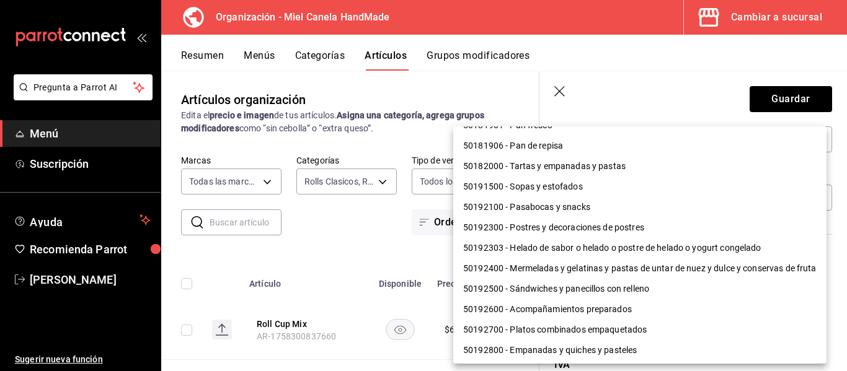
scroll to position [296, 0]
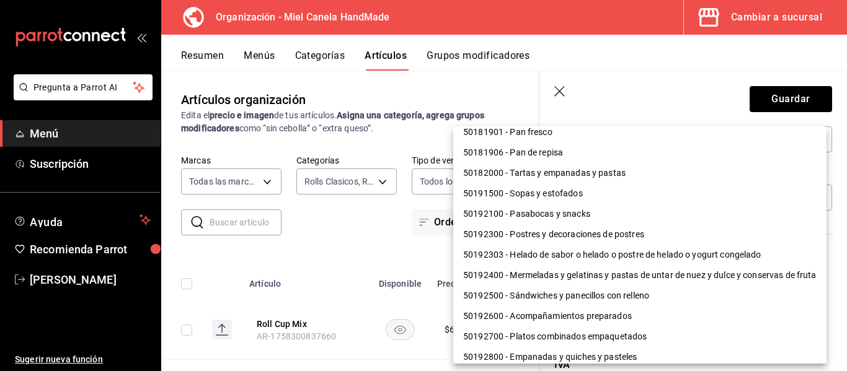
click at [566, 135] on li "50181901 - Pan fresco" at bounding box center [639, 132] width 373 height 20
type input "50181901"
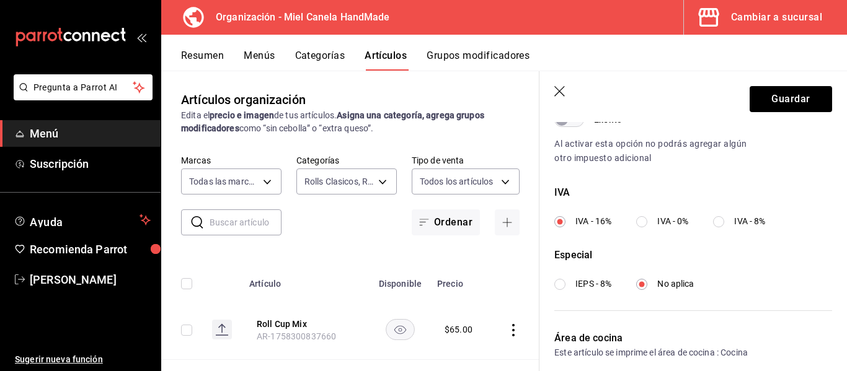
scroll to position [418, 0]
click at [647, 218] on input "IVA - 0%" at bounding box center [641, 220] width 11 height 11
radio input "true"
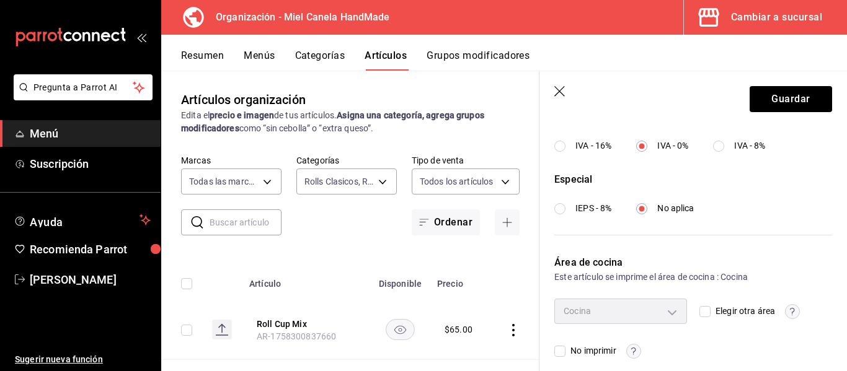
scroll to position [505, 0]
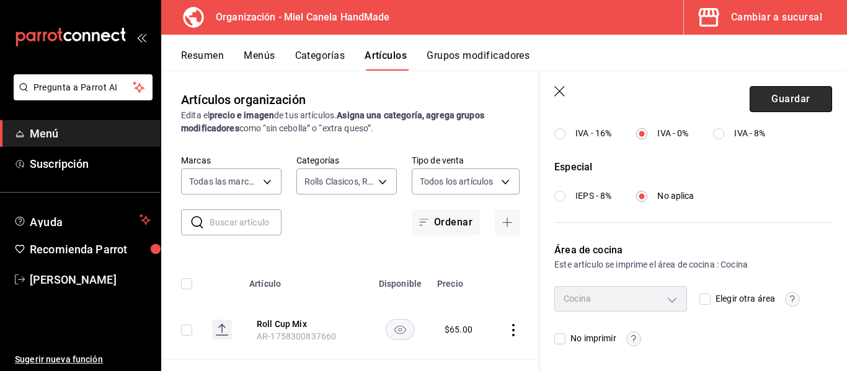
click at [759, 101] on button "Guardar" at bounding box center [791, 99] width 82 height 26
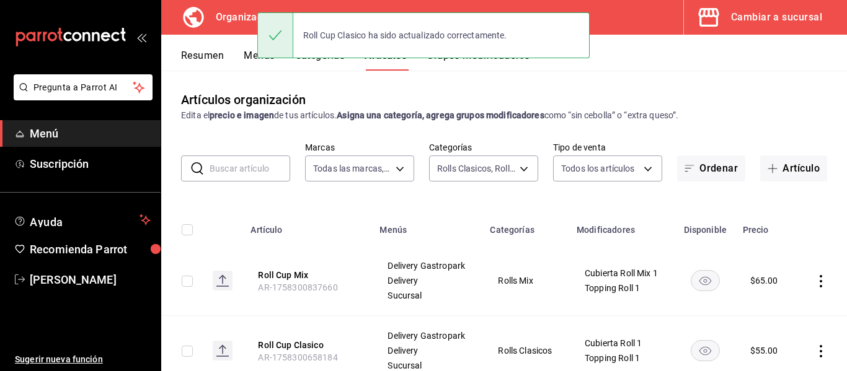
click at [203, 60] on button "Resumen" at bounding box center [202, 60] width 43 height 21
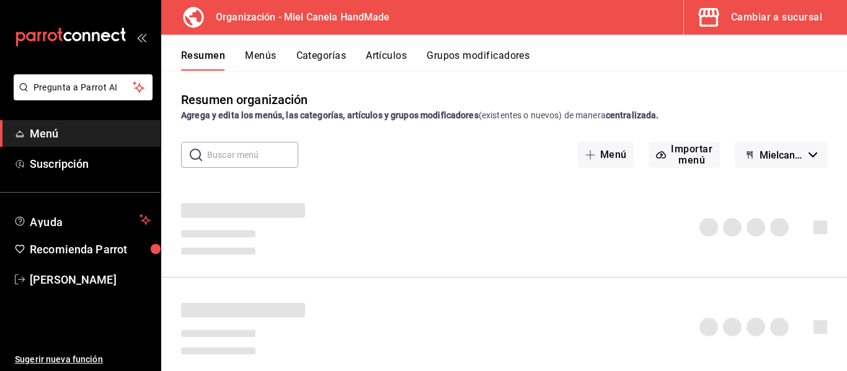
click at [272, 56] on div "Pregunta a Parrot AI Menú Suscripción Ayuda Recomienda Parrot Efraín Rodríguez …" at bounding box center [423, 185] width 847 height 371
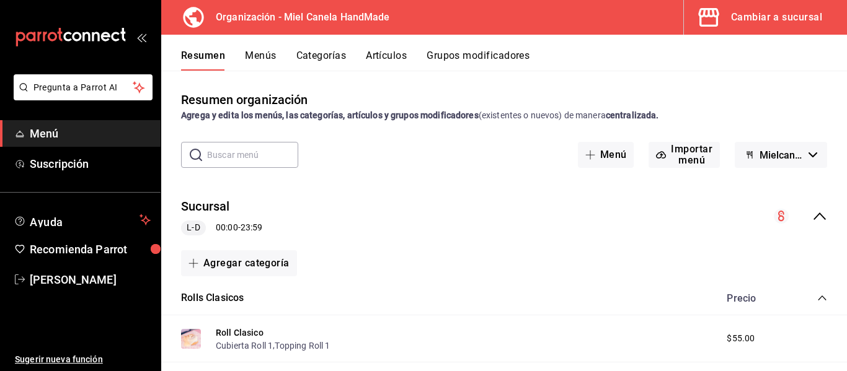
click at [265, 53] on button "Menús" at bounding box center [260, 60] width 31 height 21
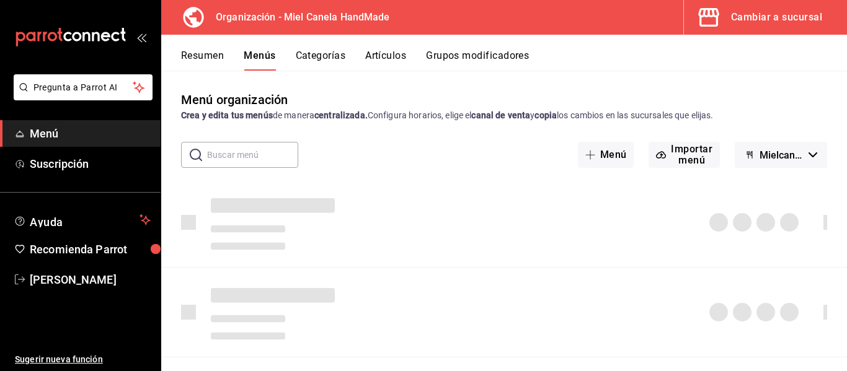
click at [197, 56] on button "Resumen" at bounding box center [202, 60] width 43 height 21
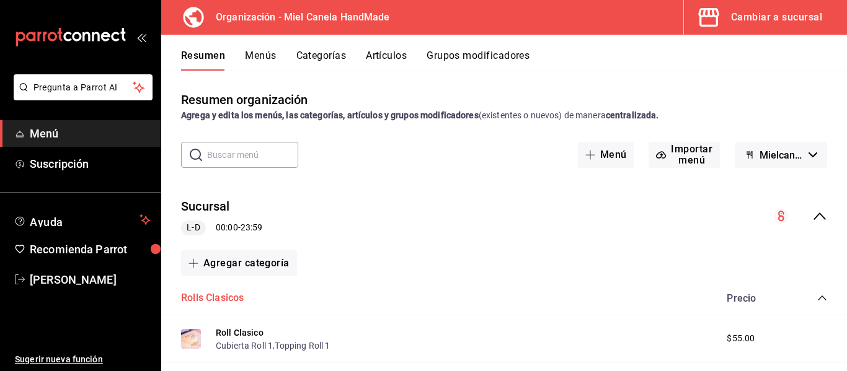
click at [225, 301] on button "Rolls Clasicos" at bounding box center [212, 298] width 63 height 14
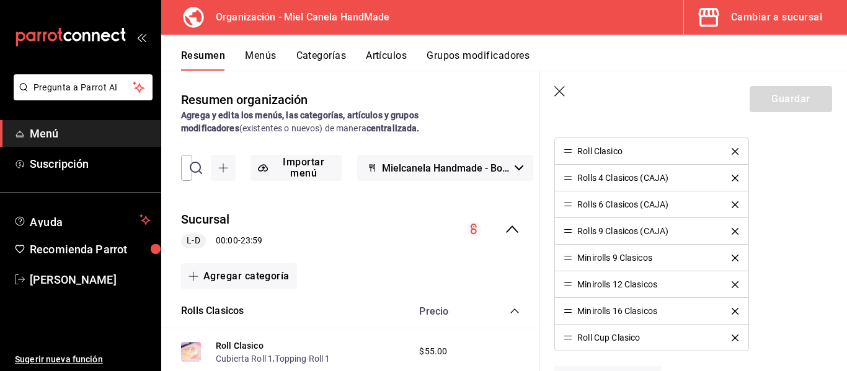
scroll to position [414, 0]
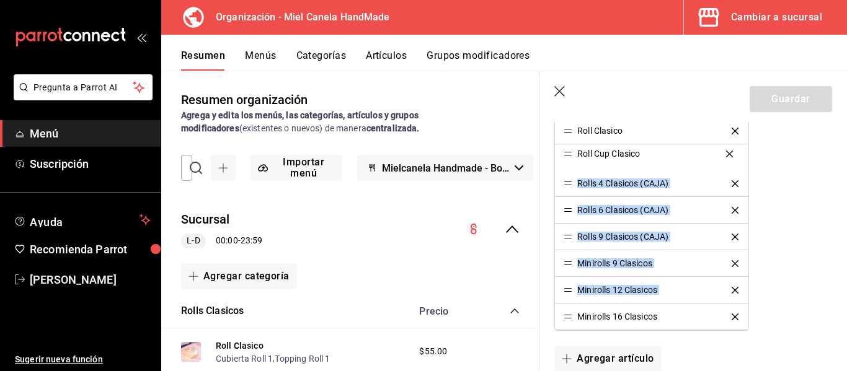
drag, startPoint x: 567, startPoint y: 317, endPoint x: 547, endPoint y: 154, distance: 164.8
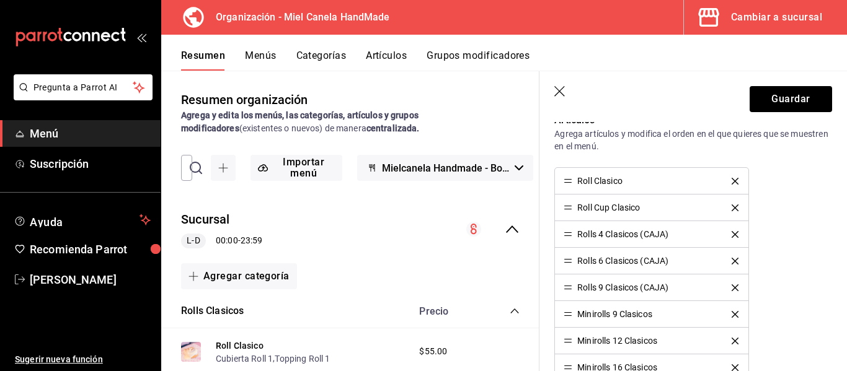
scroll to position [360, 0]
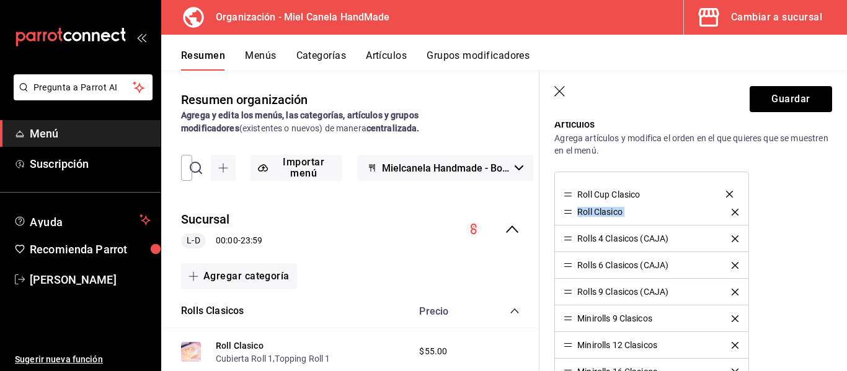
drag, startPoint x: 569, startPoint y: 216, endPoint x: 565, endPoint y: 198, distance: 18.4
click at [790, 228] on div "Roll Cup Clasico Roll Clasico Rolls 4 Clasicos (CAJA) Rolls 6 Clasicos (CAJA) R…" at bounding box center [693, 279] width 278 height 214
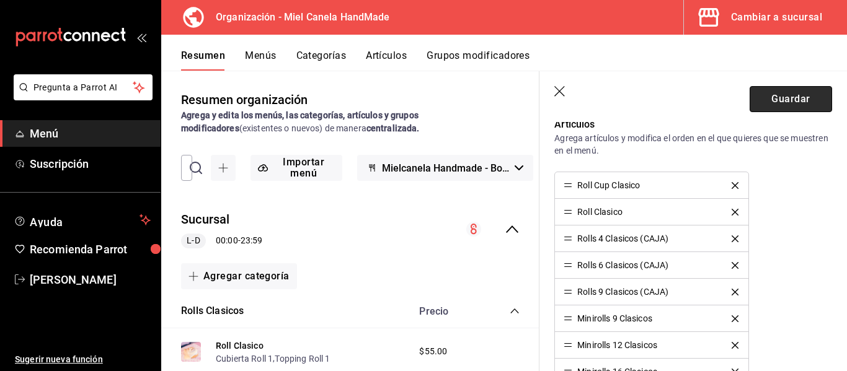
click at [766, 89] on button "Guardar" at bounding box center [791, 99] width 82 height 26
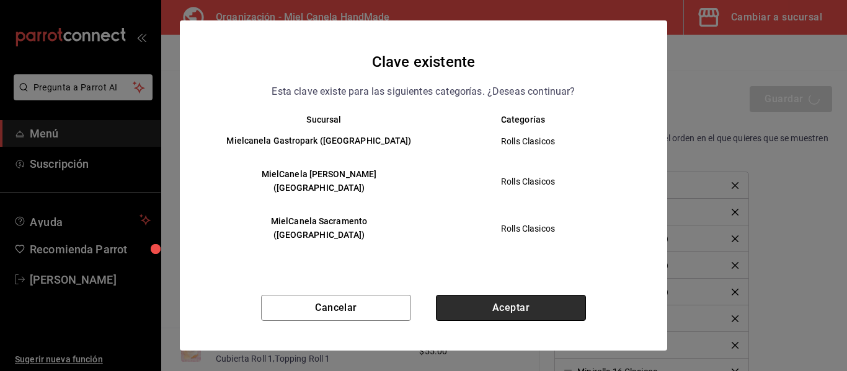
click at [469, 295] on button "Aceptar" at bounding box center [511, 308] width 150 height 26
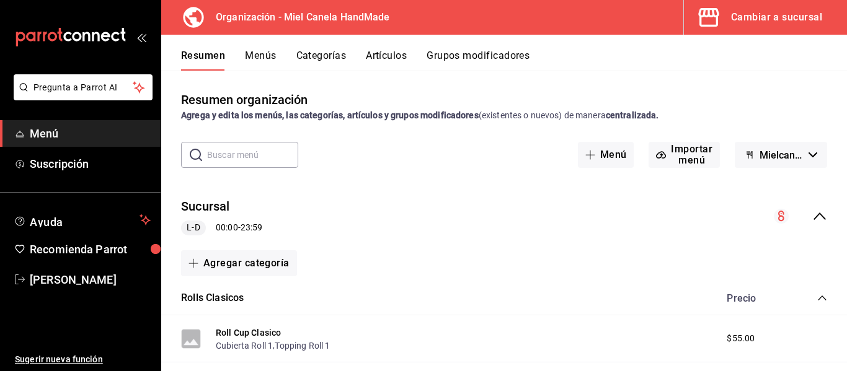
click at [817, 301] on icon "collapse-category-row" at bounding box center [822, 298] width 10 height 10
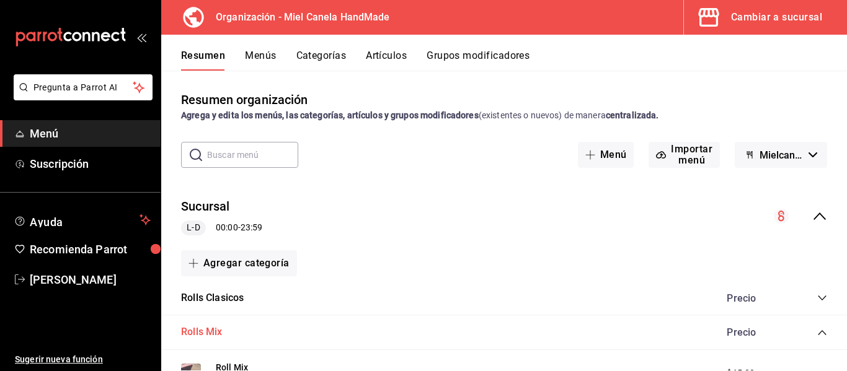
click at [201, 326] on button "Rolls Mix" at bounding box center [202, 332] width 42 height 14
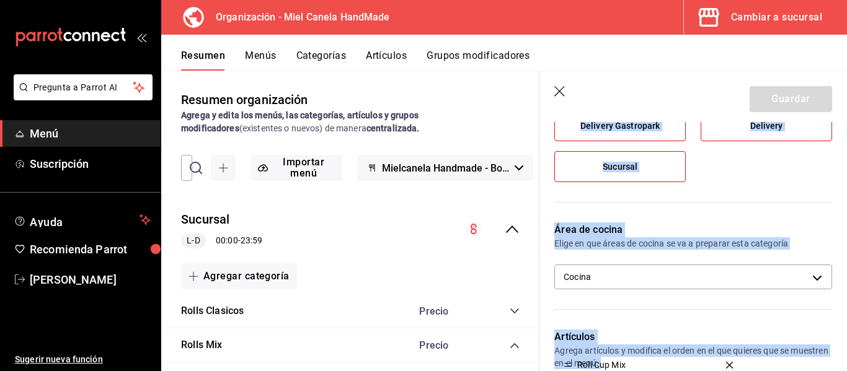
scroll to position [224, 0]
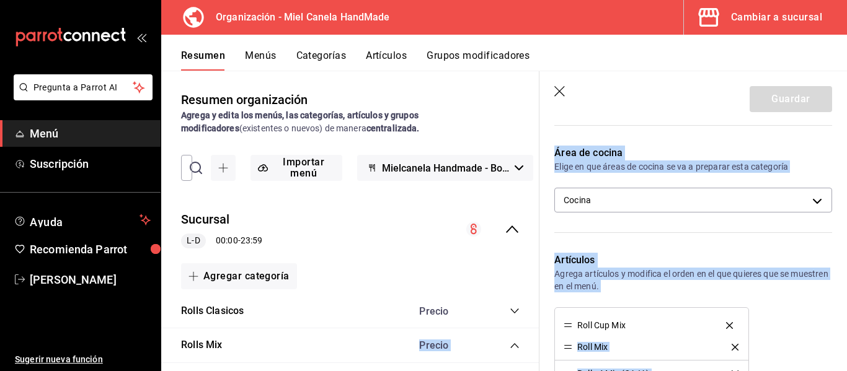
drag, startPoint x: 568, startPoint y: 213, endPoint x: 528, endPoint y: 324, distance: 118.7
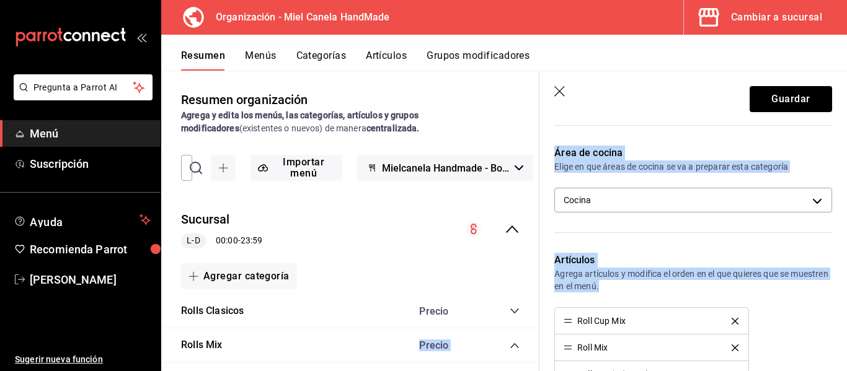
scroll to position [292, 0]
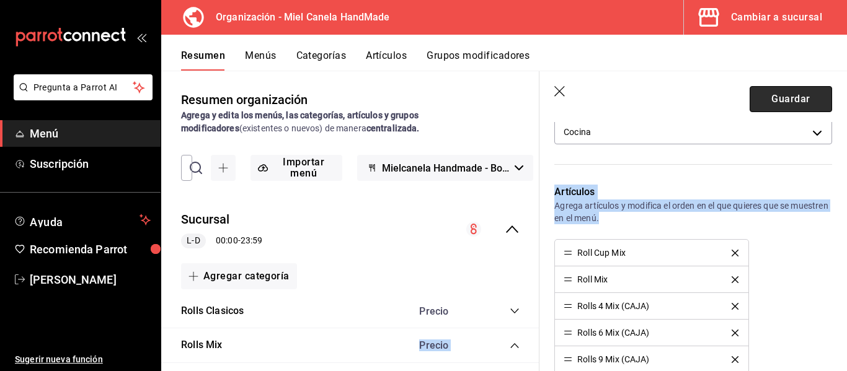
click at [769, 91] on button "Guardar" at bounding box center [791, 99] width 82 height 26
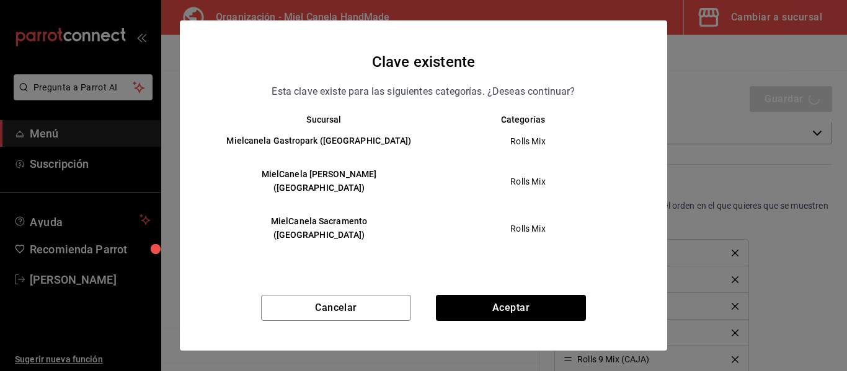
click at [462, 281] on div "Clave existente Esta clave existe para las siguientes categorías. ¿Deseas conti…" at bounding box center [423, 185] width 487 height 330
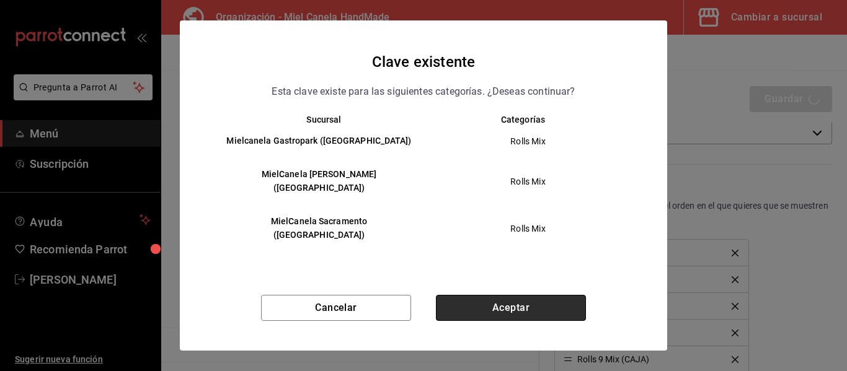
click at [466, 298] on button "Aceptar" at bounding box center [511, 308] width 150 height 26
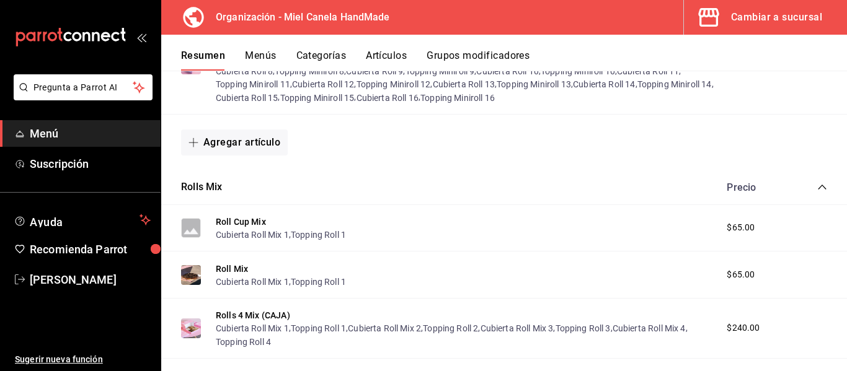
scroll to position [700, 0]
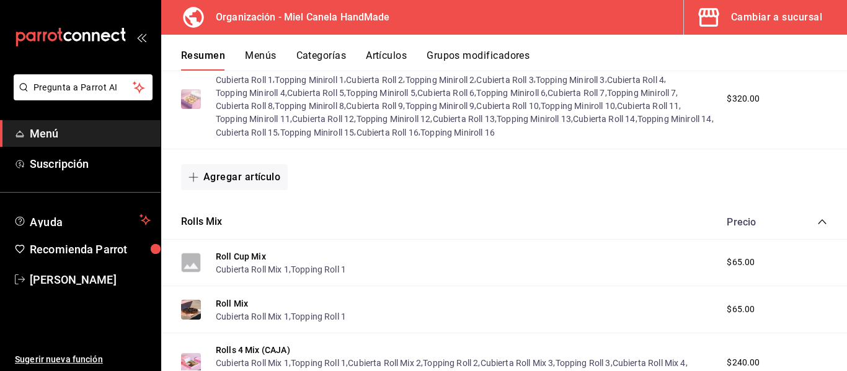
click at [266, 54] on button "Menús" at bounding box center [260, 60] width 31 height 21
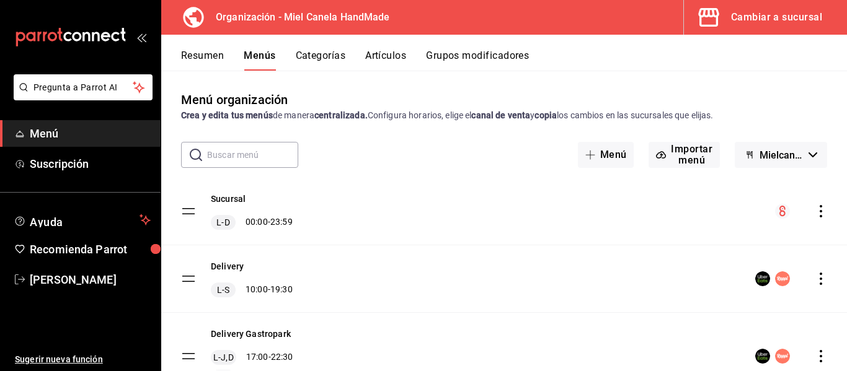
click at [815, 206] on icon "actions" at bounding box center [821, 211] width 12 height 12
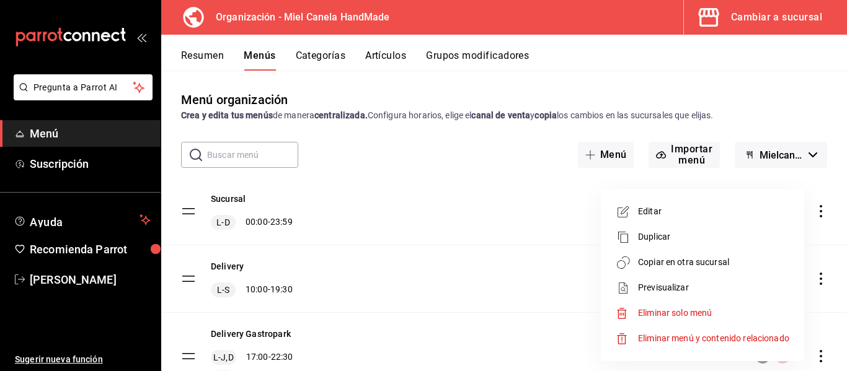
click at [697, 259] on span "Copiar en otra sucursal" at bounding box center [713, 262] width 151 height 13
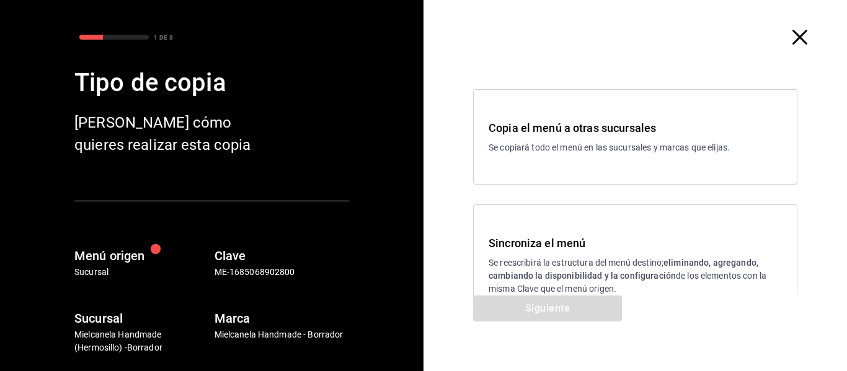
click at [587, 239] on h3 "Sincroniza el menú" at bounding box center [635, 243] width 293 height 17
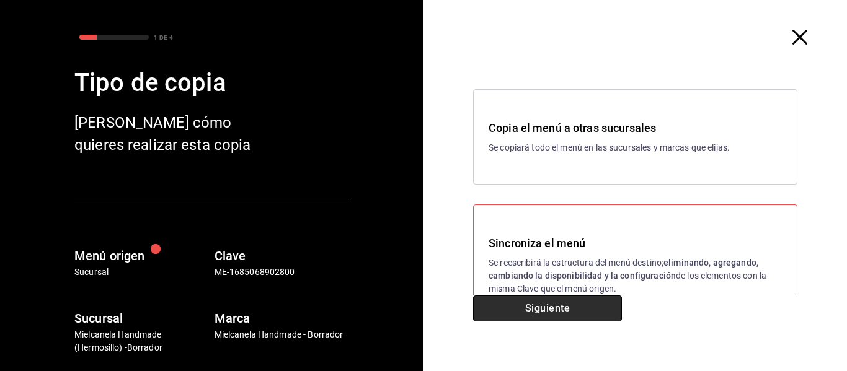
click at [550, 311] on button "Siguiente" at bounding box center [547, 309] width 149 height 26
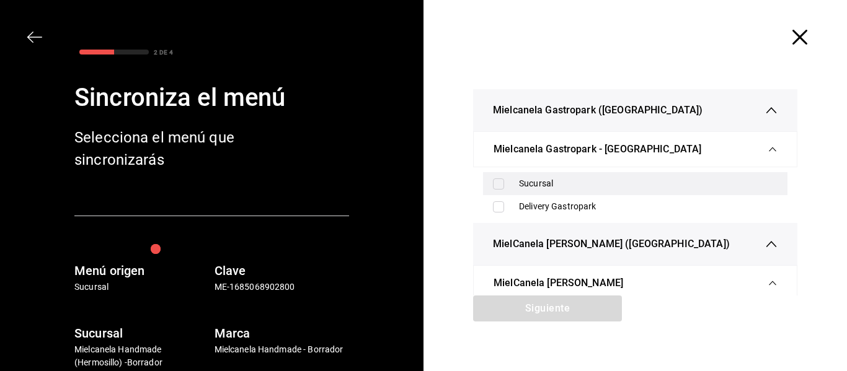
click at [529, 175] on div "Sucursal" at bounding box center [635, 183] width 304 height 23
checkbox input "true"
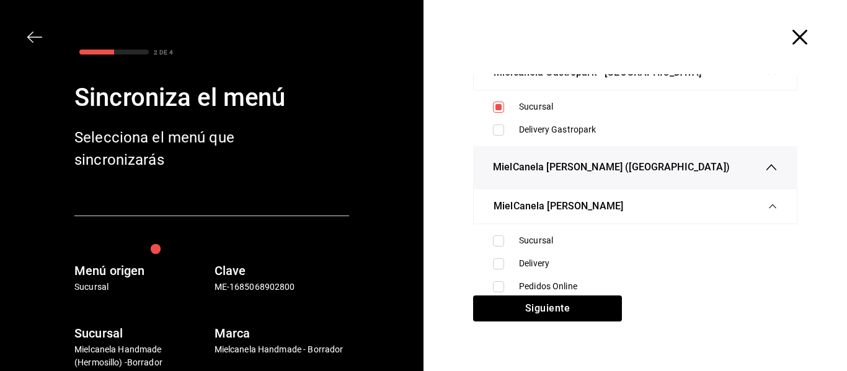
scroll to position [83, 0]
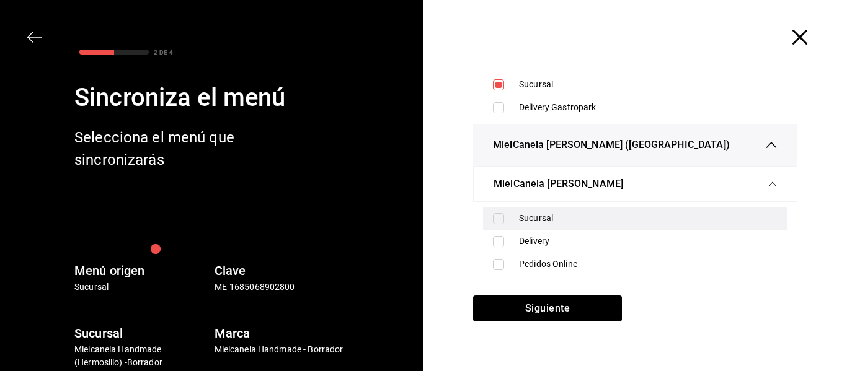
click at [527, 218] on div "Sucursal" at bounding box center [648, 218] width 259 height 13
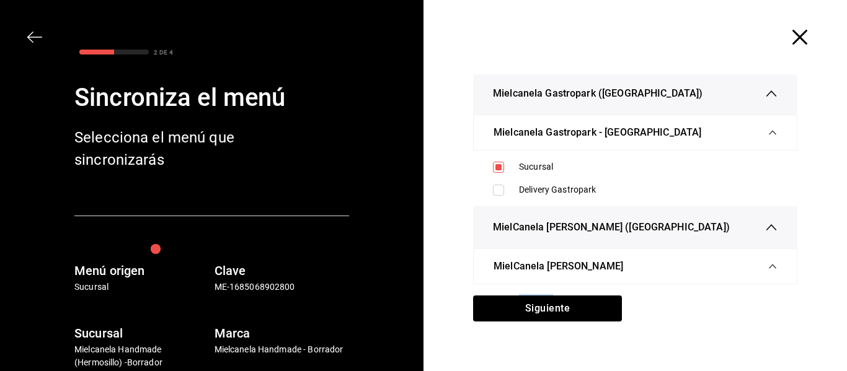
scroll to position [0, 0]
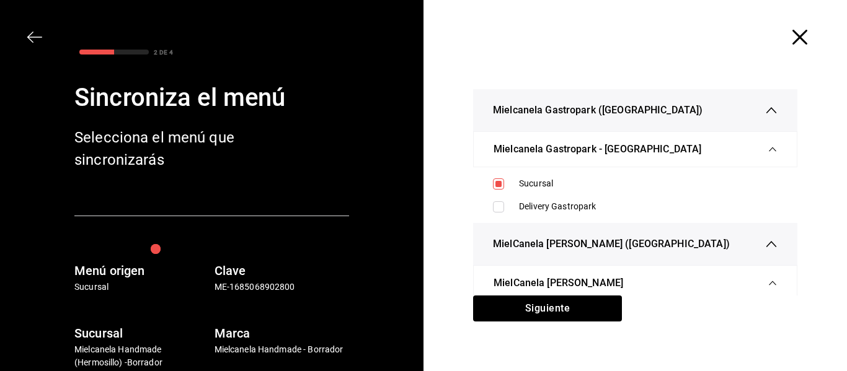
click at [765, 110] on icon "button" at bounding box center [771, 110] width 12 height 12
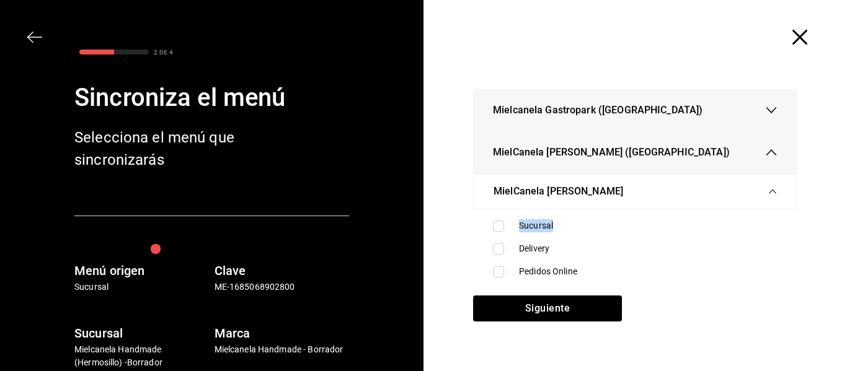
click at [765, 153] on icon "button" at bounding box center [771, 152] width 12 height 12
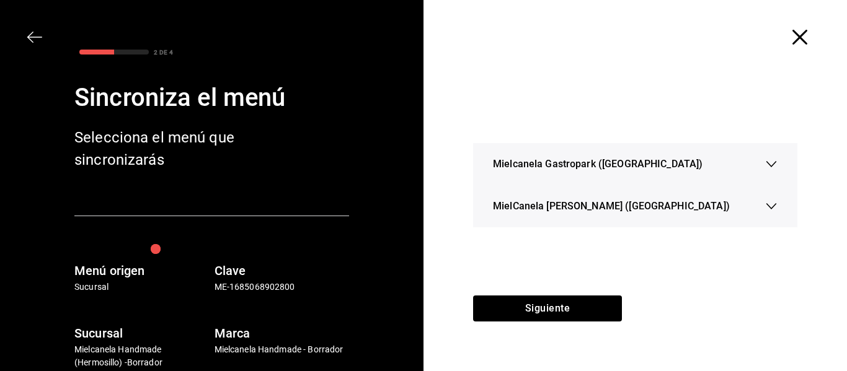
click at [772, 168] on icon "button" at bounding box center [771, 164] width 12 height 12
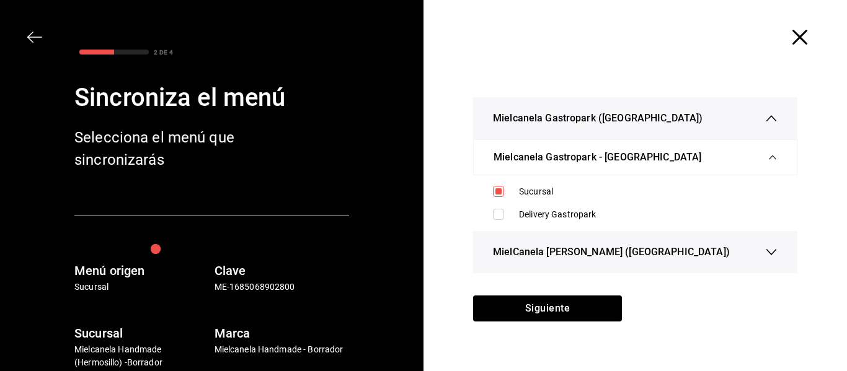
click at [774, 257] on icon "button" at bounding box center [771, 252] width 12 height 12
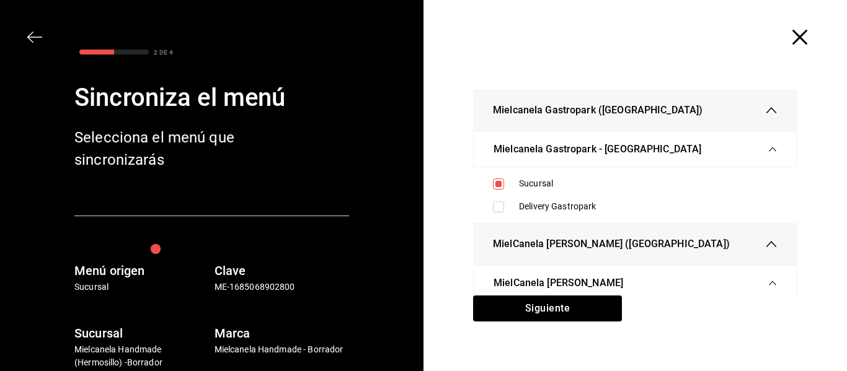
scroll to position [83, 0]
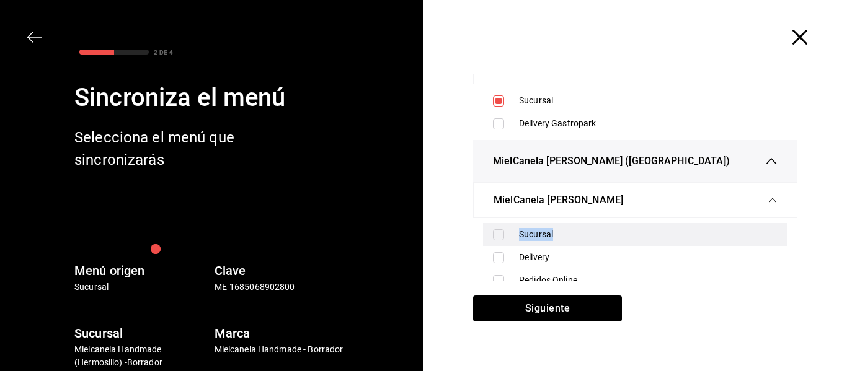
click at [531, 224] on div "Sucursal" at bounding box center [635, 234] width 304 height 23
checkbox input "true"
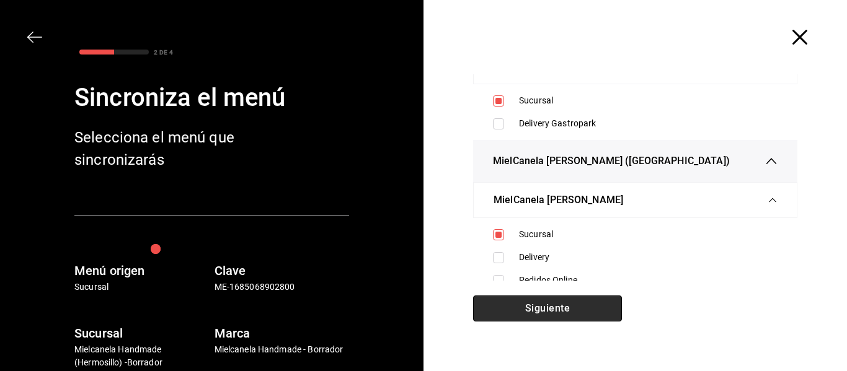
click at [575, 298] on button "Siguiente" at bounding box center [547, 309] width 149 height 26
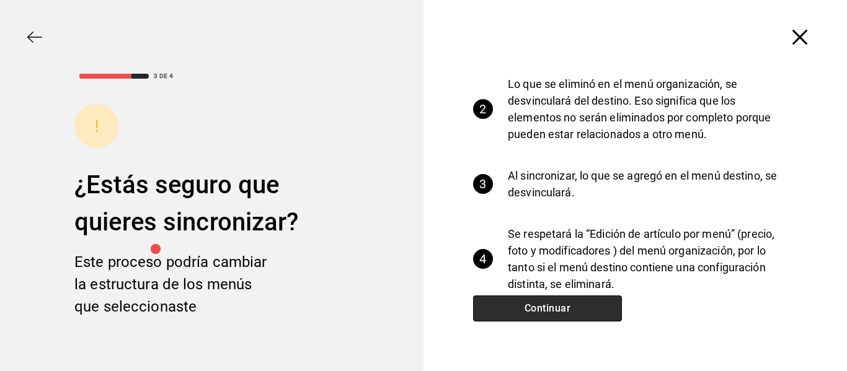
click at [575, 298] on button "Continuar" at bounding box center [547, 309] width 149 height 26
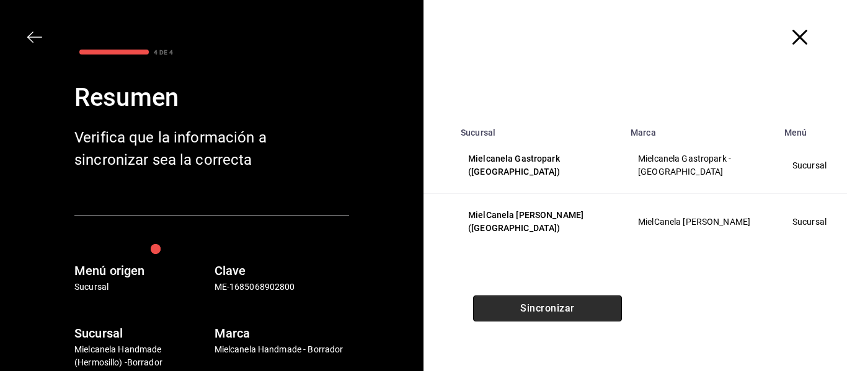
click at [575, 298] on button "Sincronizar" at bounding box center [547, 309] width 149 height 26
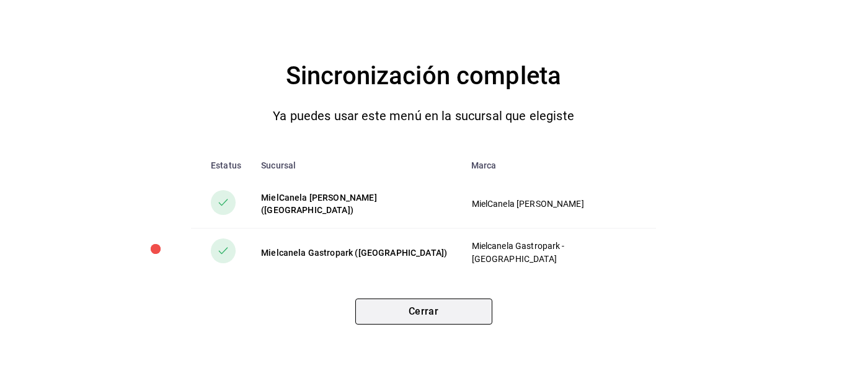
click at [445, 305] on button "Cerrar" at bounding box center [423, 312] width 137 height 26
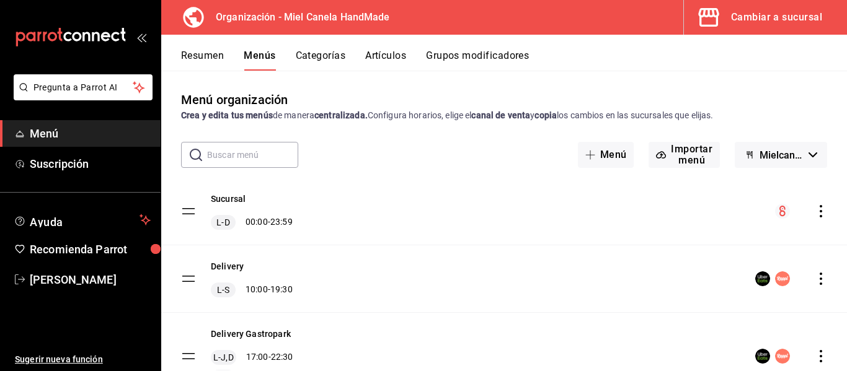
click at [766, 12] on div "Cambiar a sucursal" at bounding box center [776, 17] width 91 height 17
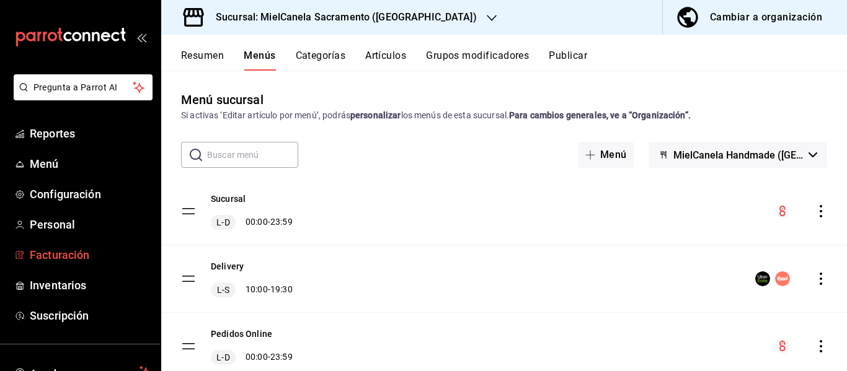
click at [66, 246] on link "Facturación" at bounding box center [80, 255] width 161 height 27
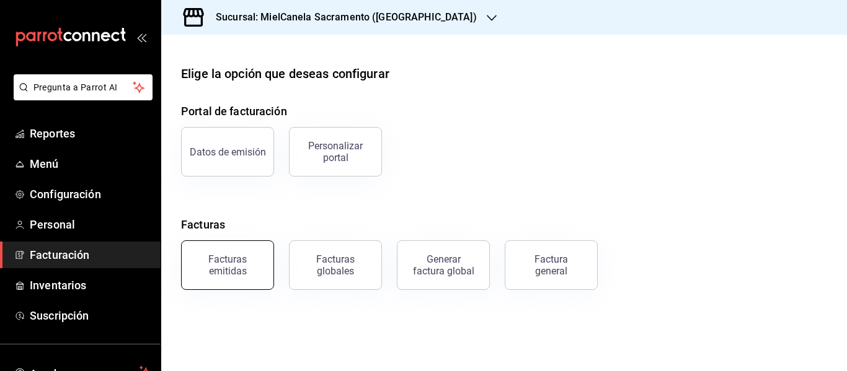
click at [228, 282] on button "Facturas emitidas" at bounding box center [227, 266] width 93 height 50
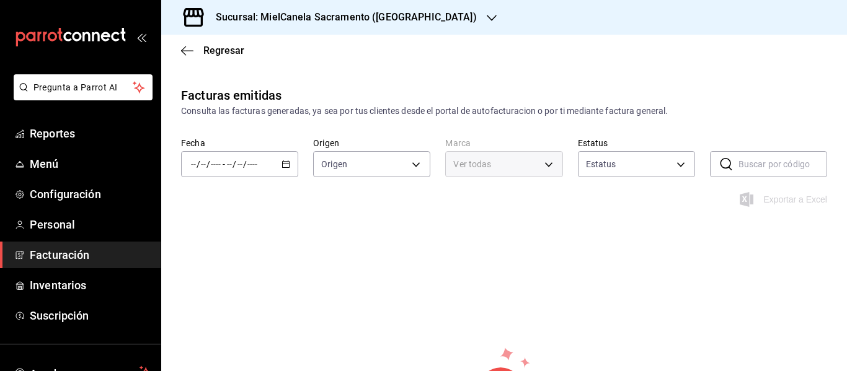
type input "ORDER_INVOICE,GENERAL_INVOICE"
type input "ACTIVE,PENDING_CANCELLATION,CANCELLED,PRE_CANCELLED"
type input "83442390-e733-416b-a4b5-c7aa646a9617"
click at [223, 161] on span "-" at bounding box center [224, 164] width 2 height 10
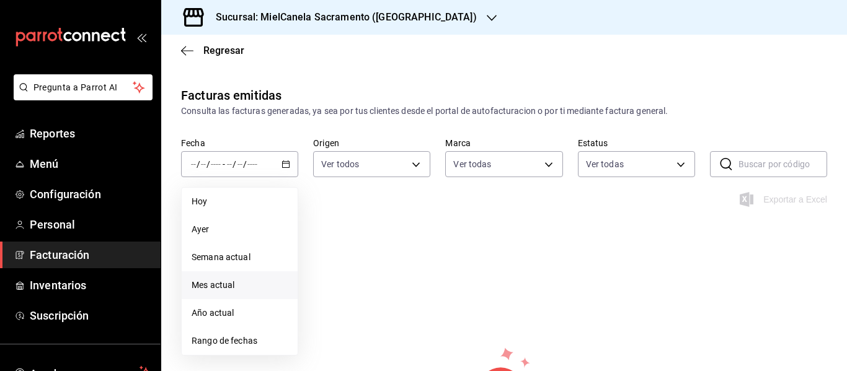
click at [227, 292] on li "Mes actual" at bounding box center [240, 286] width 116 height 28
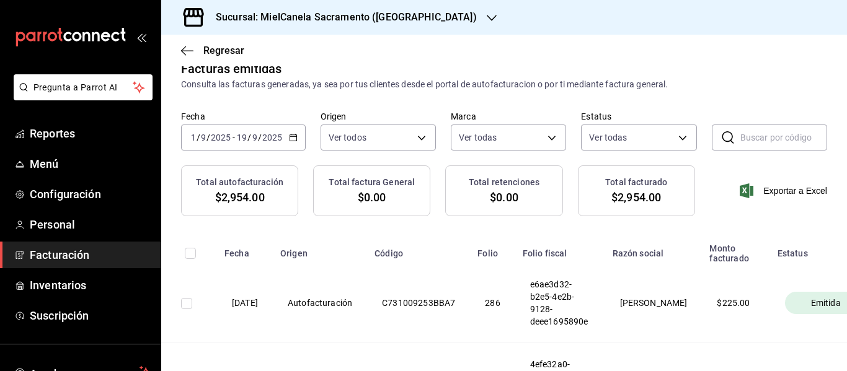
scroll to position [10, 0]
